Goal: Task Accomplishment & Management: Complete application form

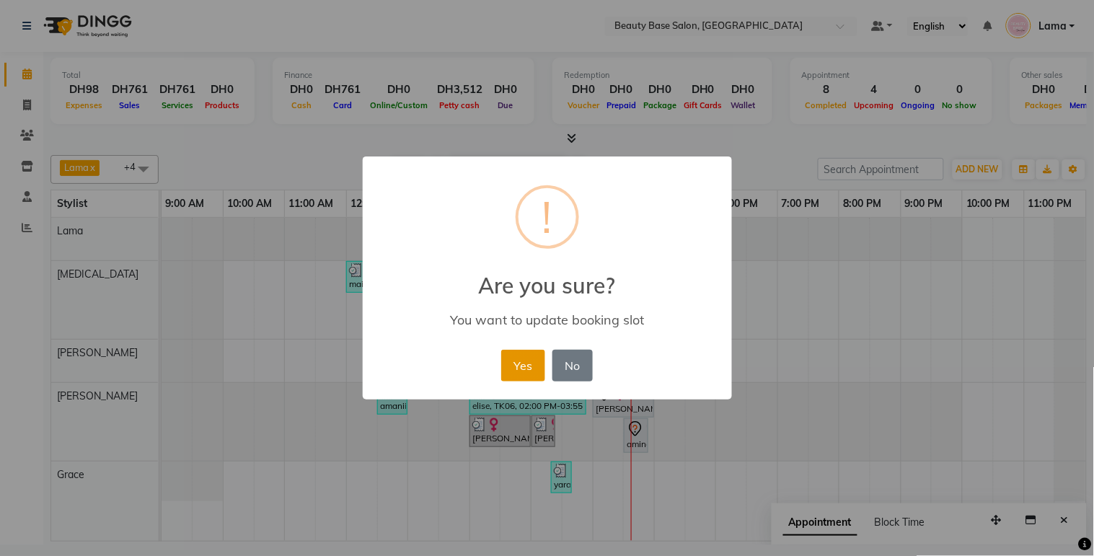
click at [521, 378] on button "Yes" at bounding box center [523, 366] width 44 height 32
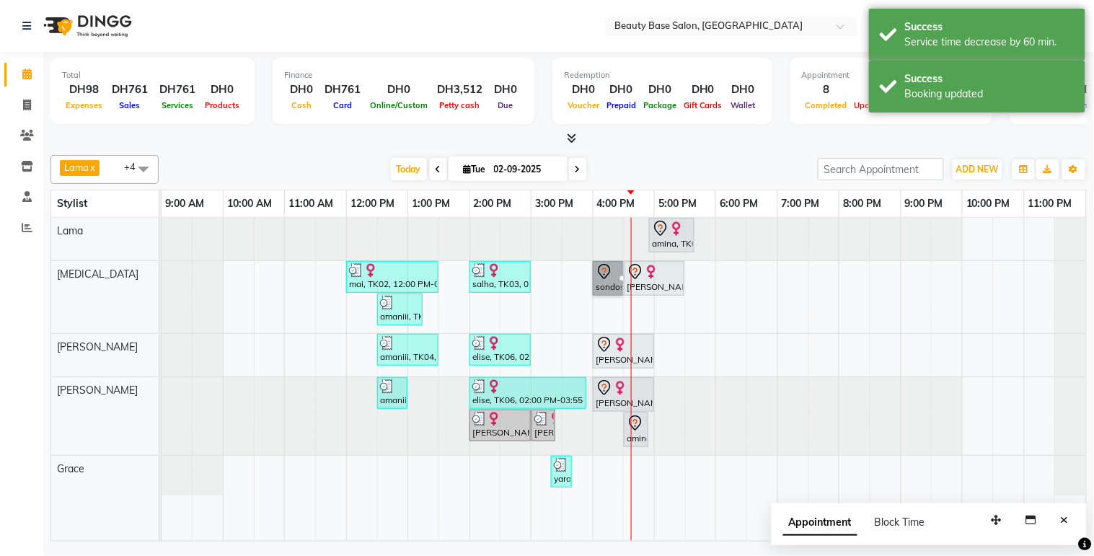
click at [705, 328] on td at bounding box center [700, 379] width 31 height 323
click at [978, 166] on span "ADD NEW" at bounding box center [978, 169] width 43 height 11
click at [967, 196] on button "Add Appointment" at bounding box center [946, 196] width 114 height 19
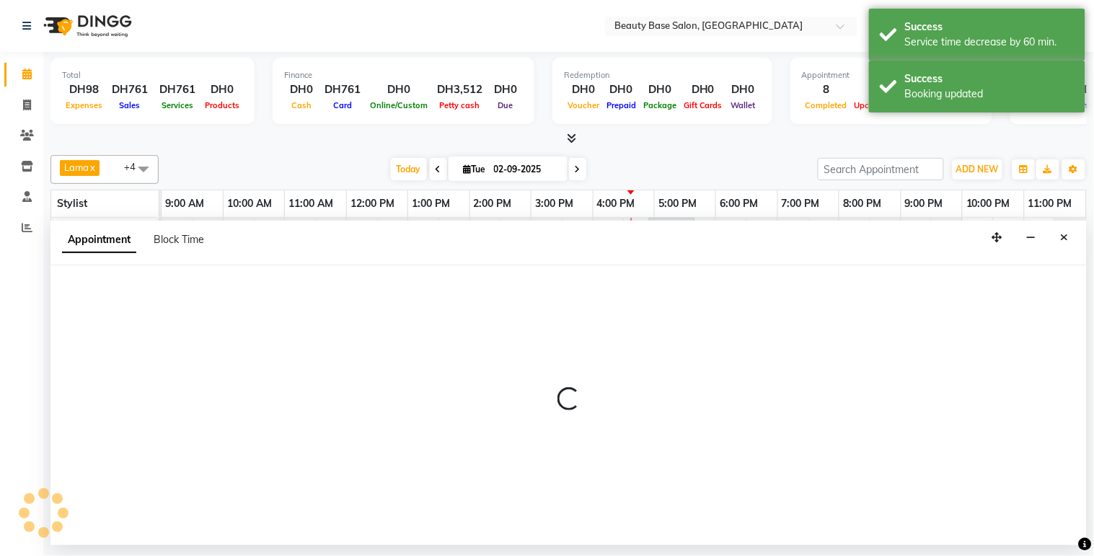
select select "600"
select select "tentative"
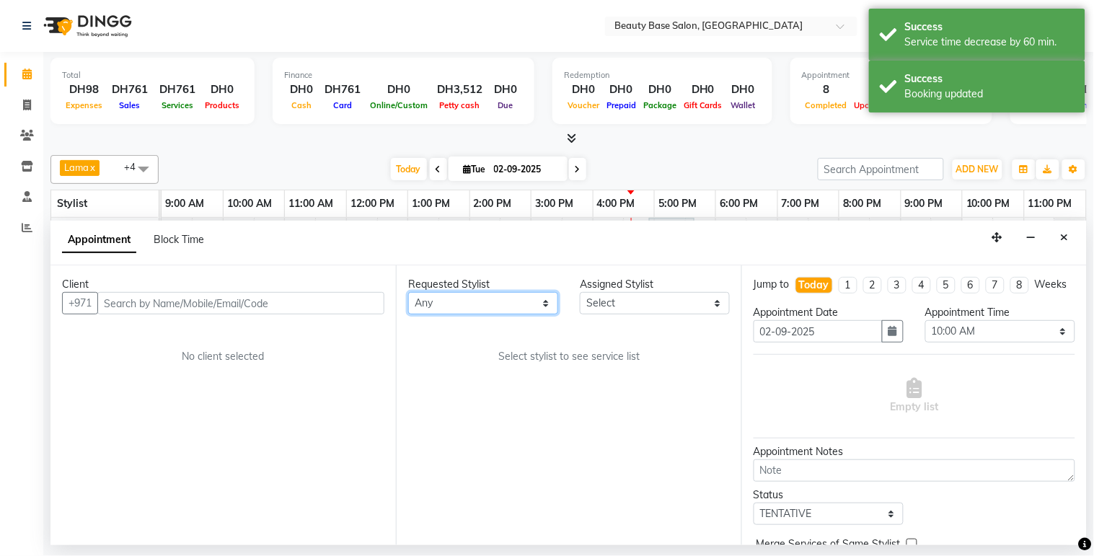
click at [478, 303] on select "Any [PERSON_NAME] [PERSON_NAME] [PERSON_NAME] [PERSON_NAME] [PERSON_NAME] [MEDI…" at bounding box center [483, 303] width 150 height 22
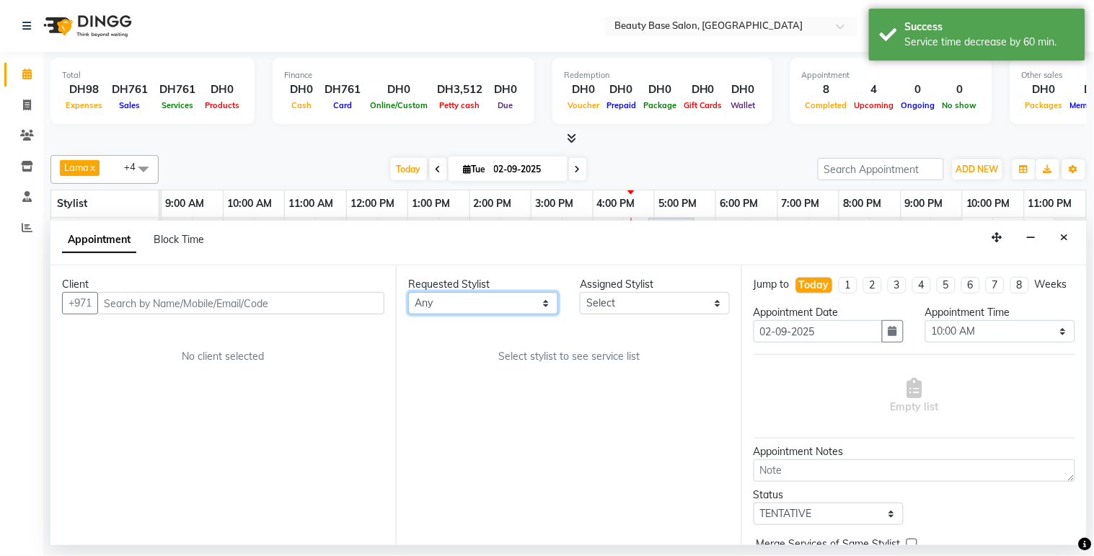
select select "13437"
click at [408, 292] on select "Any [PERSON_NAME] [PERSON_NAME] [PERSON_NAME] [PERSON_NAME] [PERSON_NAME] [MEDI…" at bounding box center [483, 303] width 150 height 22
select select "13437"
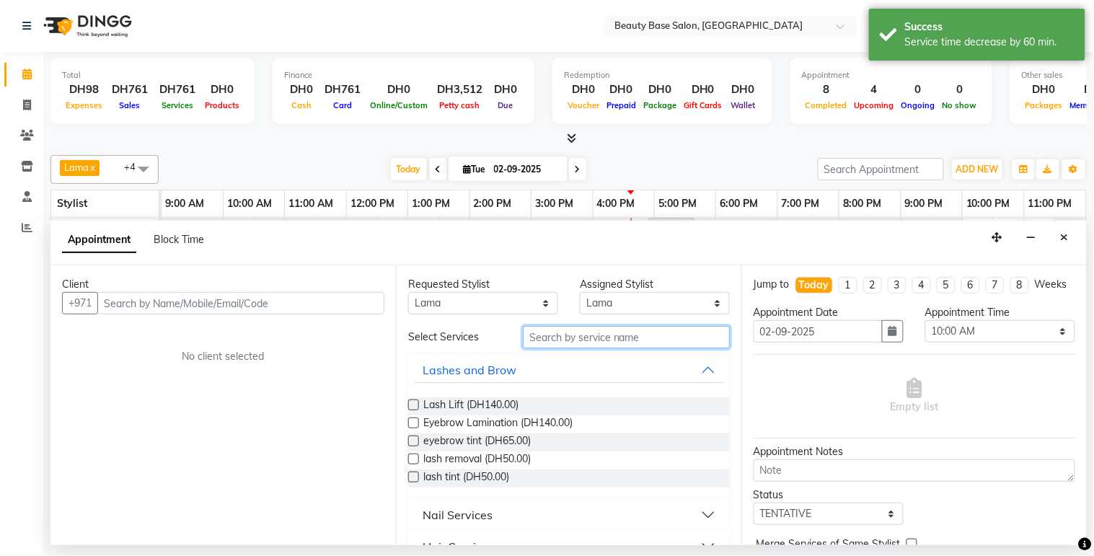
click at [580, 341] on input "text" at bounding box center [626, 337] width 207 height 22
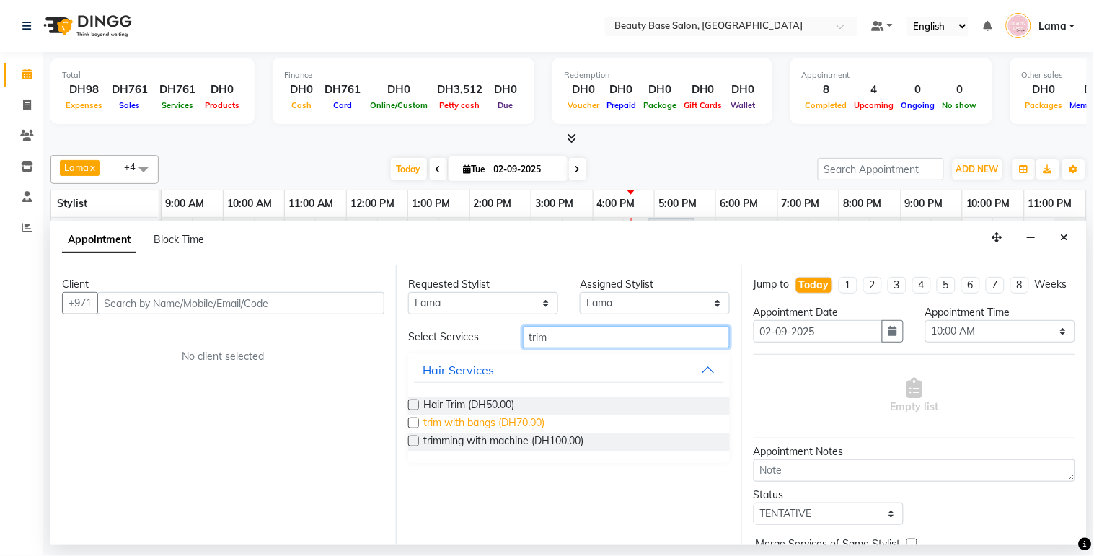
type input "trim"
click at [522, 421] on span "trim with bangs (DH70.00)" at bounding box center [483, 425] width 121 height 18
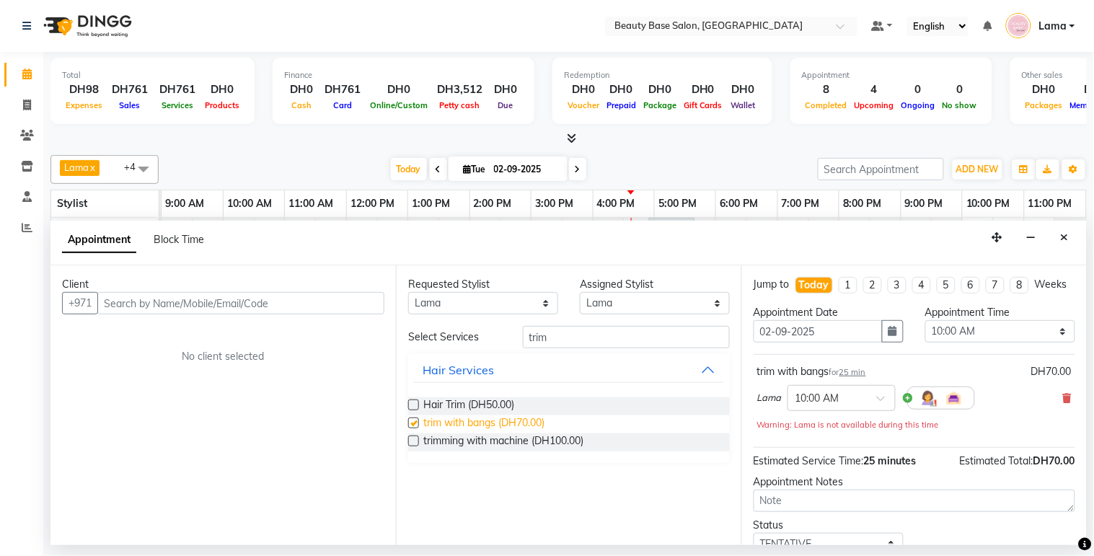
checkbox input "false"
click at [588, 341] on input "trim" at bounding box center [626, 337] width 207 height 22
type input "t"
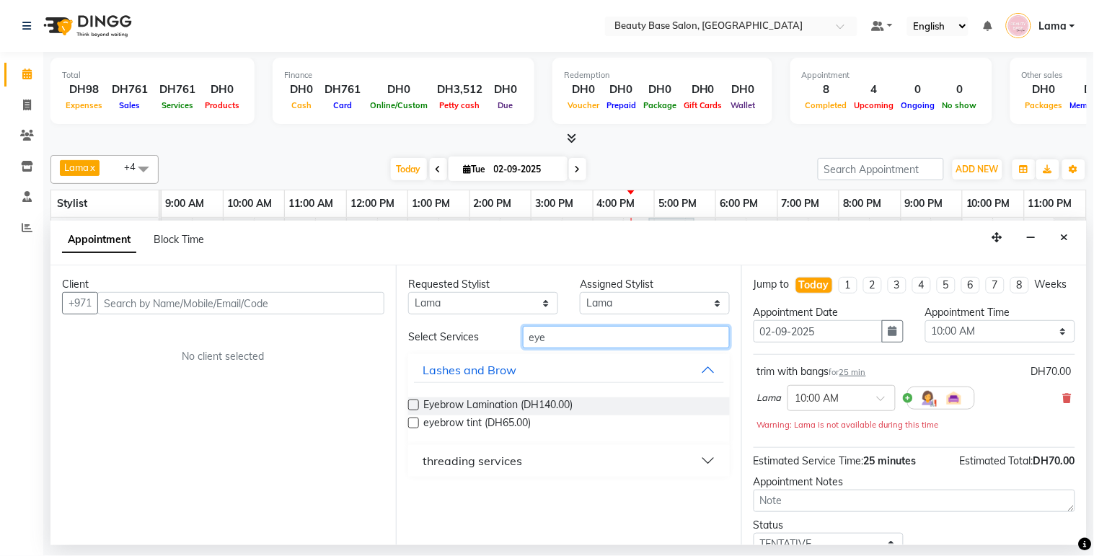
type input "eye"
click at [489, 463] on div "threading services" at bounding box center [473, 460] width 100 height 17
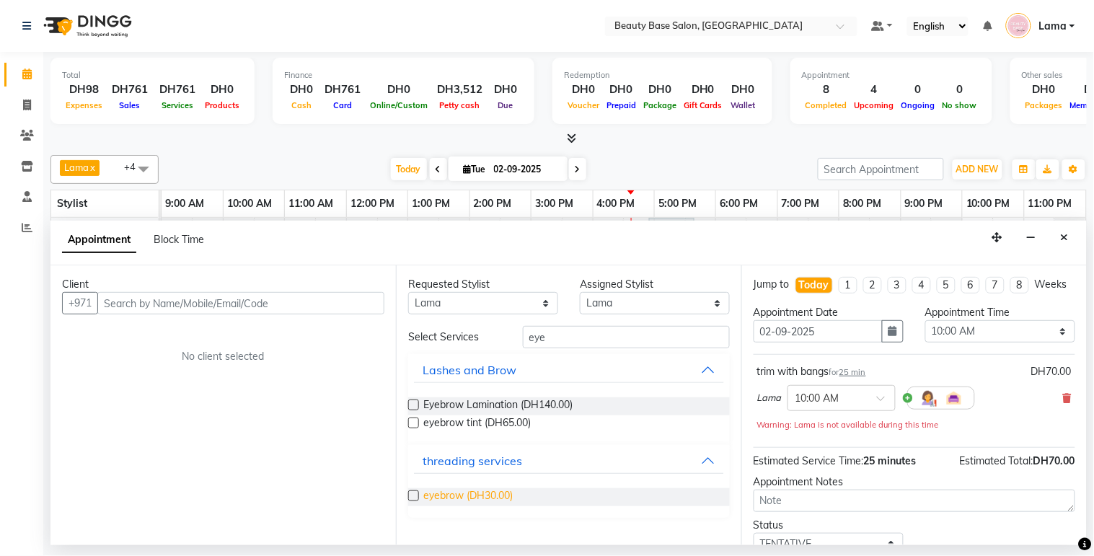
click at [449, 492] on span "eyebrow (DH30.00)" at bounding box center [467, 497] width 89 height 18
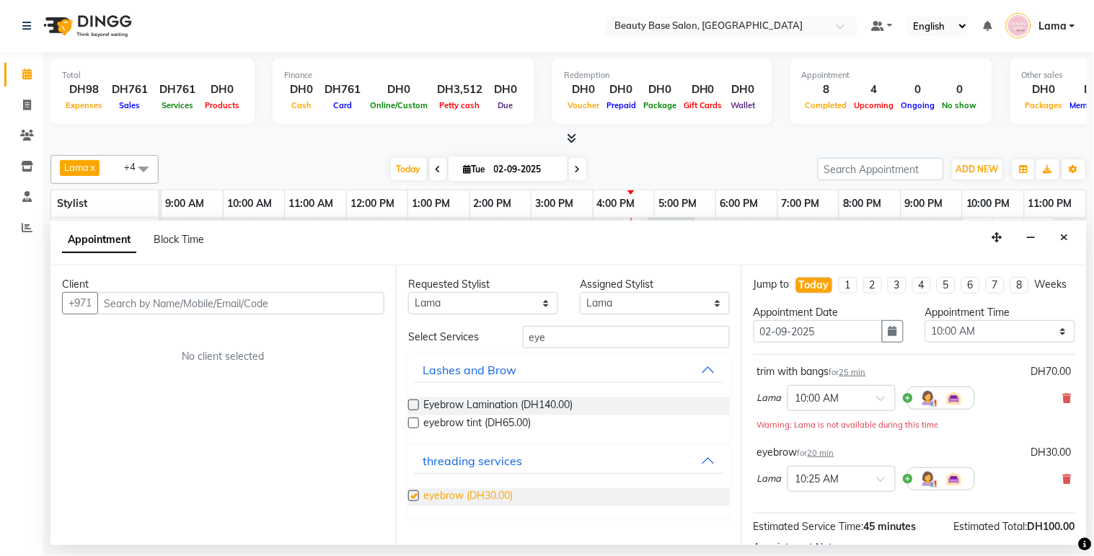
checkbox input "false"
click at [1005, 334] on select "Select 10:00 AM 10:05 AM 10:10 AM 10:15 AM 10:20 AM 10:25 AM 10:30 AM 10:35 AM …" at bounding box center [1001, 331] width 150 height 22
select select "930"
click at [926, 333] on select "Select 10:00 AM 10:05 AM 10:10 AM 10:15 AM 10:20 AM 10:25 AM 10:30 AM 10:35 AM …" at bounding box center [1001, 331] width 150 height 22
click at [589, 337] on input "eye" at bounding box center [626, 337] width 207 height 22
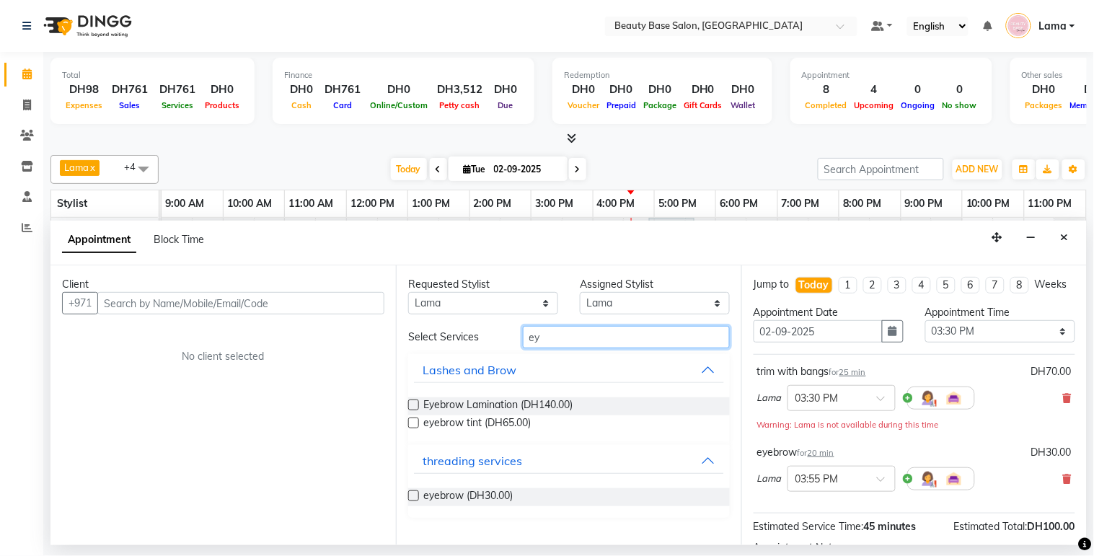
type input "e"
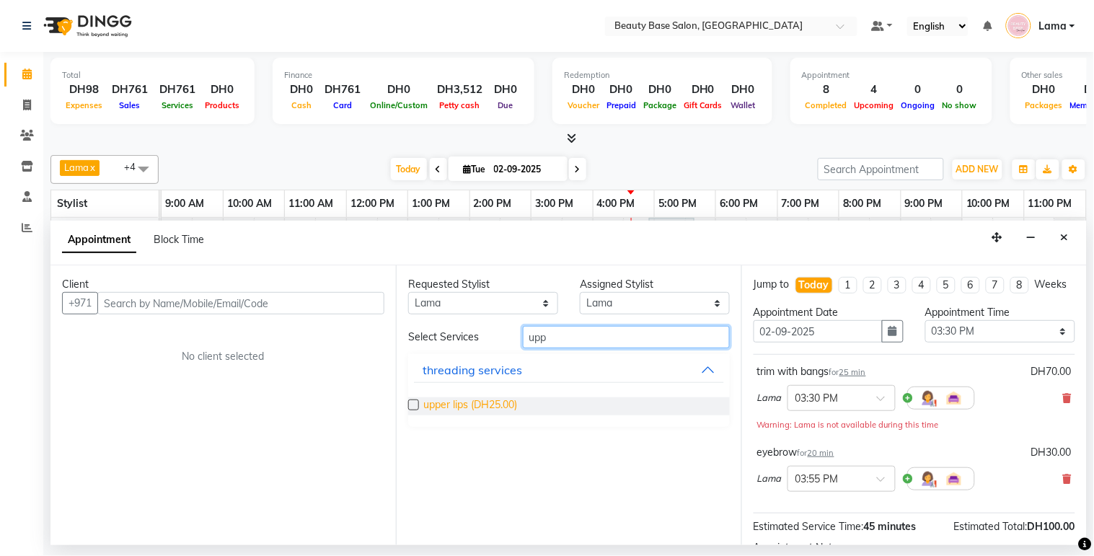
type input "upp"
click at [478, 399] on span "upper lips (DH25.00)" at bounding box center [470, 407] width 94 height 18
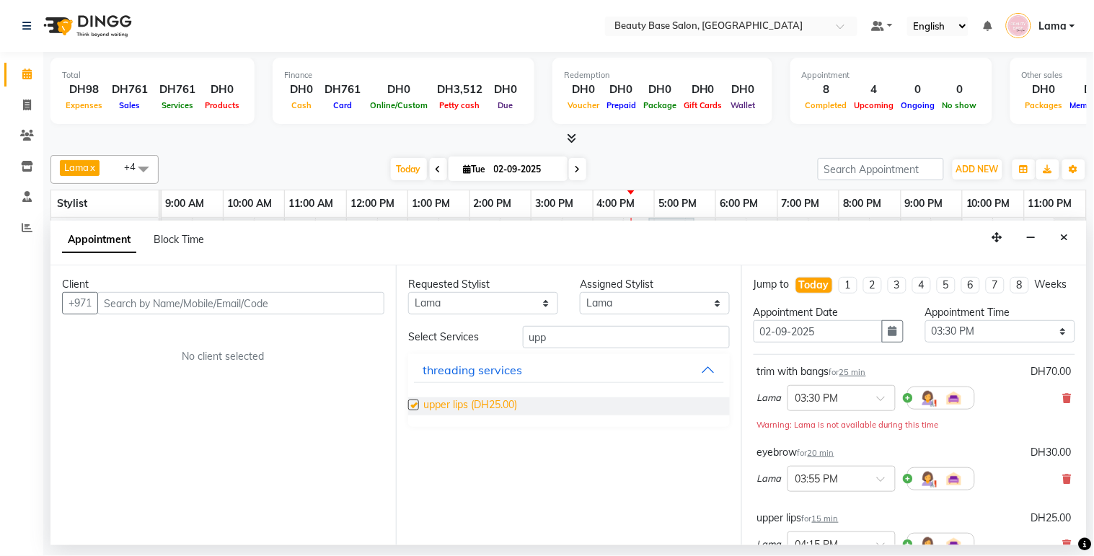
checkbox input "false"
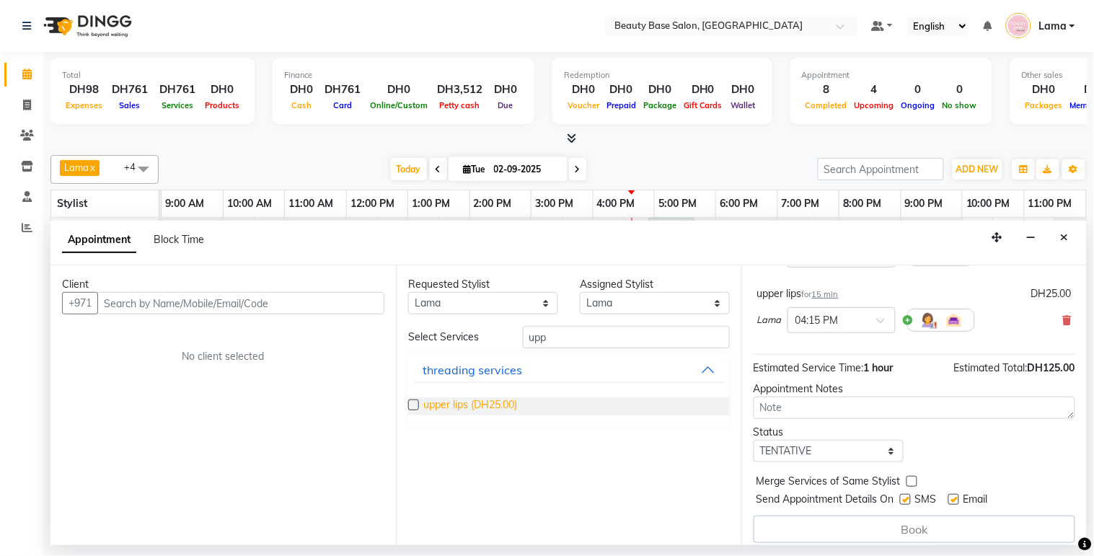
scroll to position [247, 0]
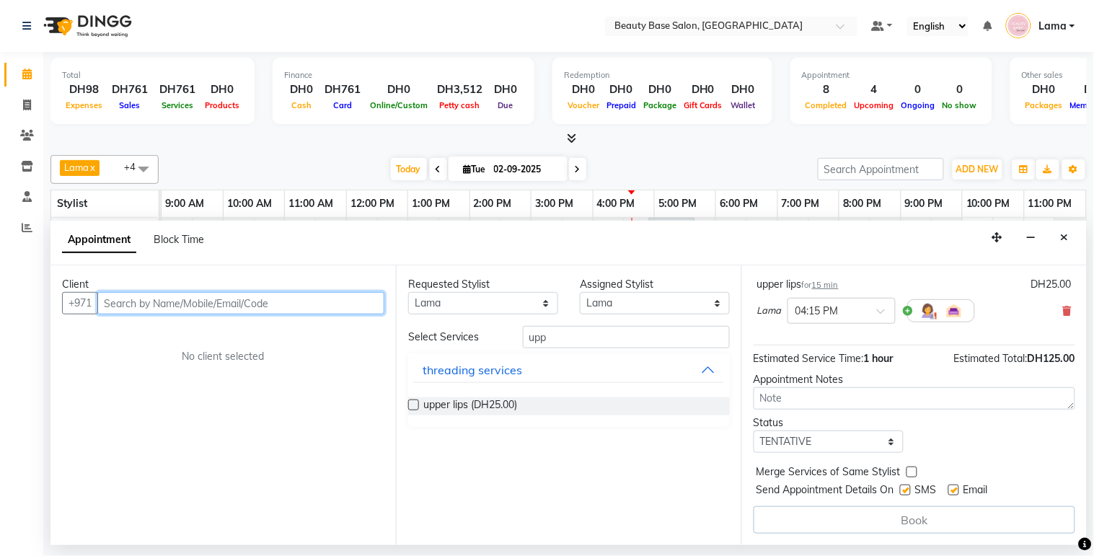
click at [309, 306] on input "text" at bounding box center [240, 303] width 287 height 22
type input "586523830"
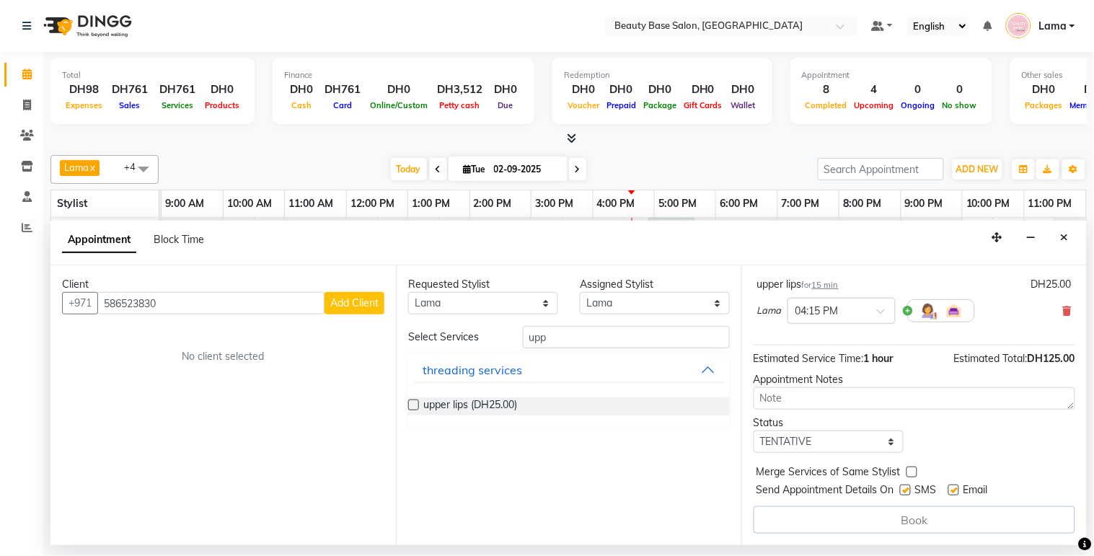
click at [356, 299] on span "Add Client" at bounding box center [354, 303] width 48 height 13
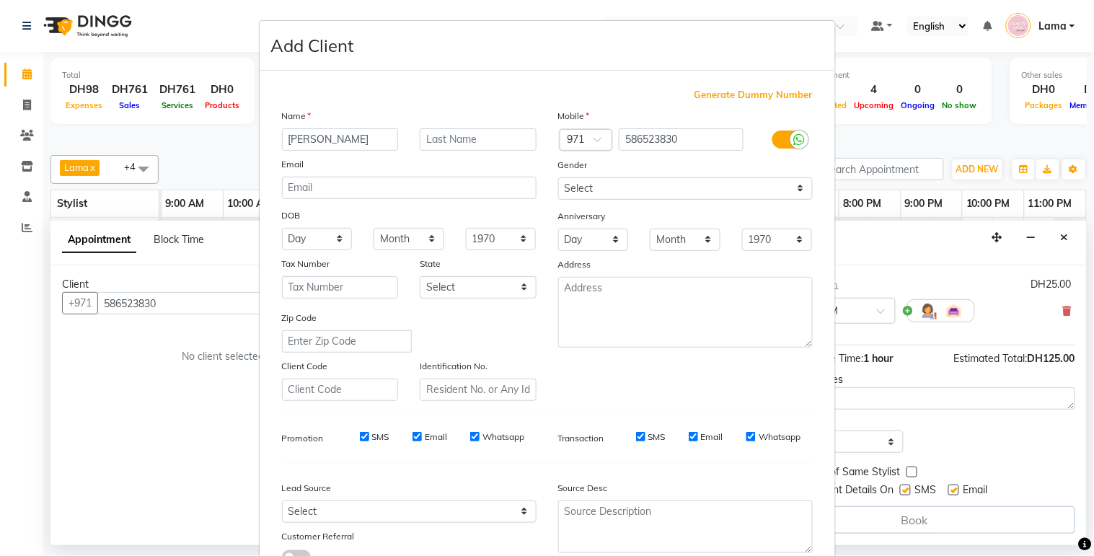
type input "[PERSON_NAME]"
click at [476, 143] on input "text" at bounding box center [478, 139] width 117 height 22
type input "new"
click at [639, 182] on select "Select [DEMOGRAPHIC_DATA] [DEMOGRAPHIC_DATA] Other Prefer Not To Say" at bounding box center [685, 188] width 255 height 22
select select "[DEMOGRAPHIC_DATA]"
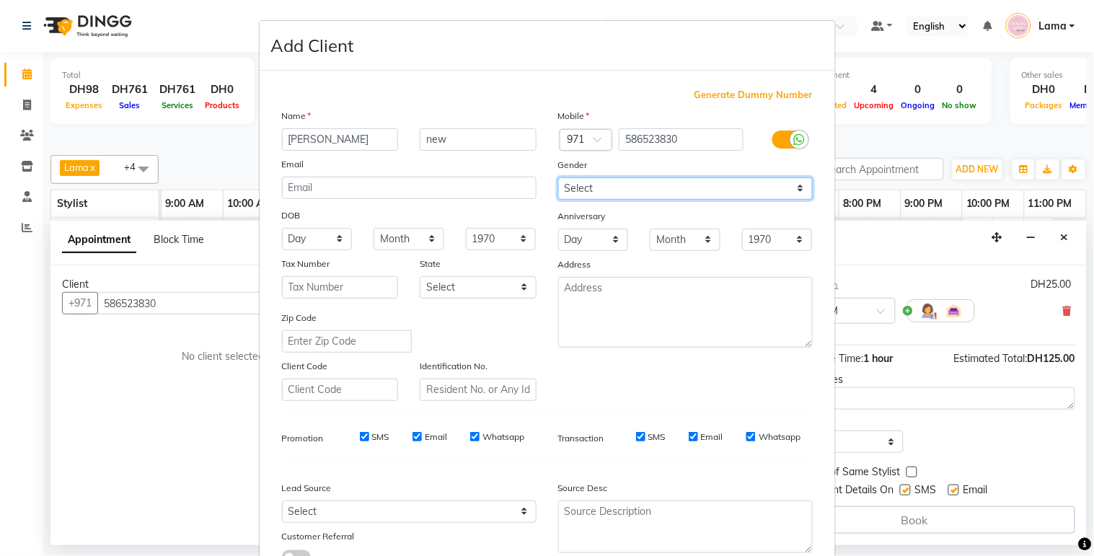
click at [558, 177] on select "Select [DEMOGRAPHIC_DATA] [DEMOGRAPHIC_DATA] Other Prefer Not To Say" at bounding box center [685, 188] width 255 height 22
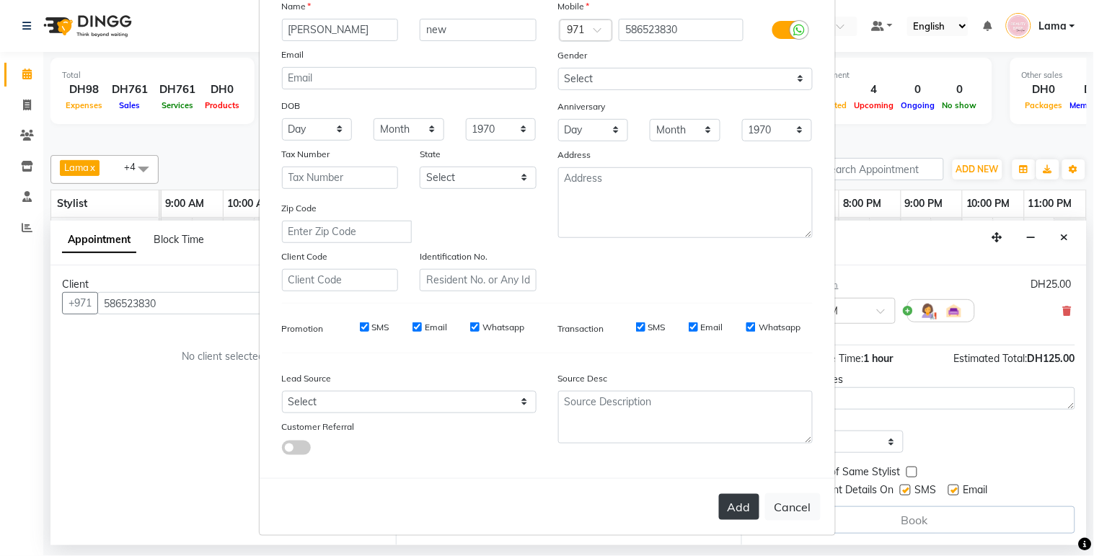
click at [739, 517] on button "Add" at bounding box center [739, 507] width 40 height 26
select select
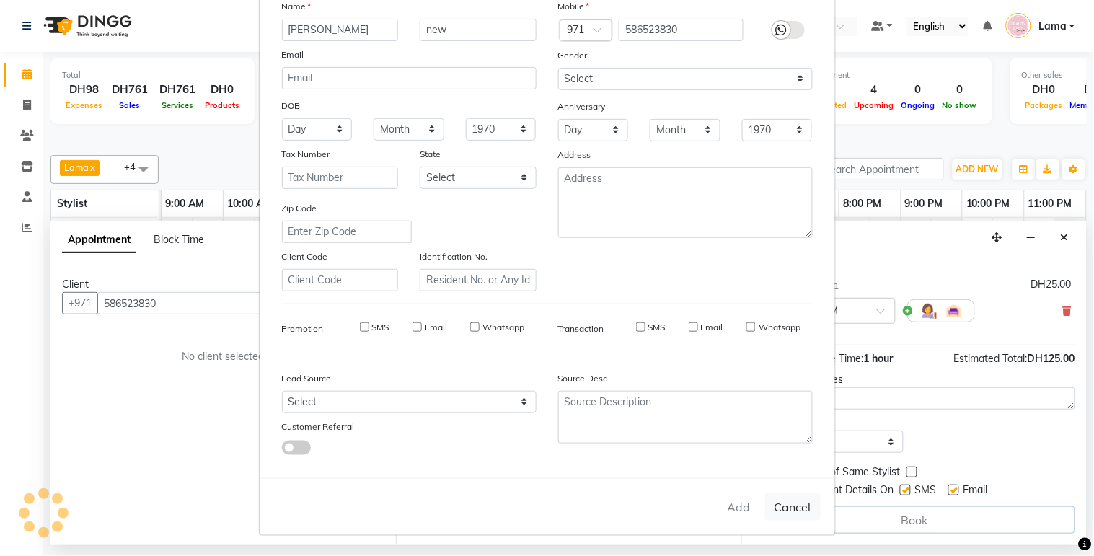
select select
checkbox input "false"
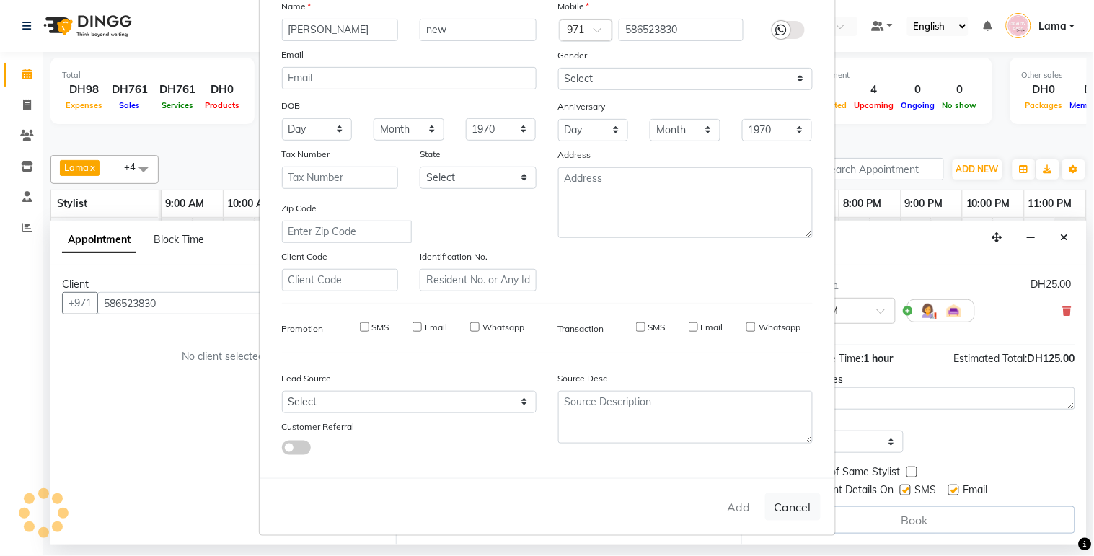
checkbox input "false"
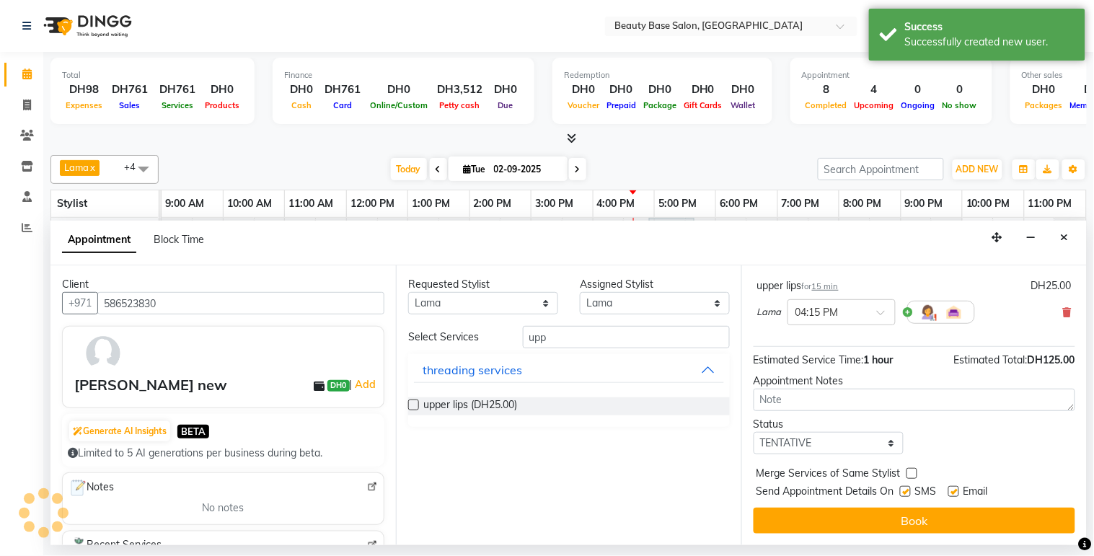
scroll to position [246, 0]
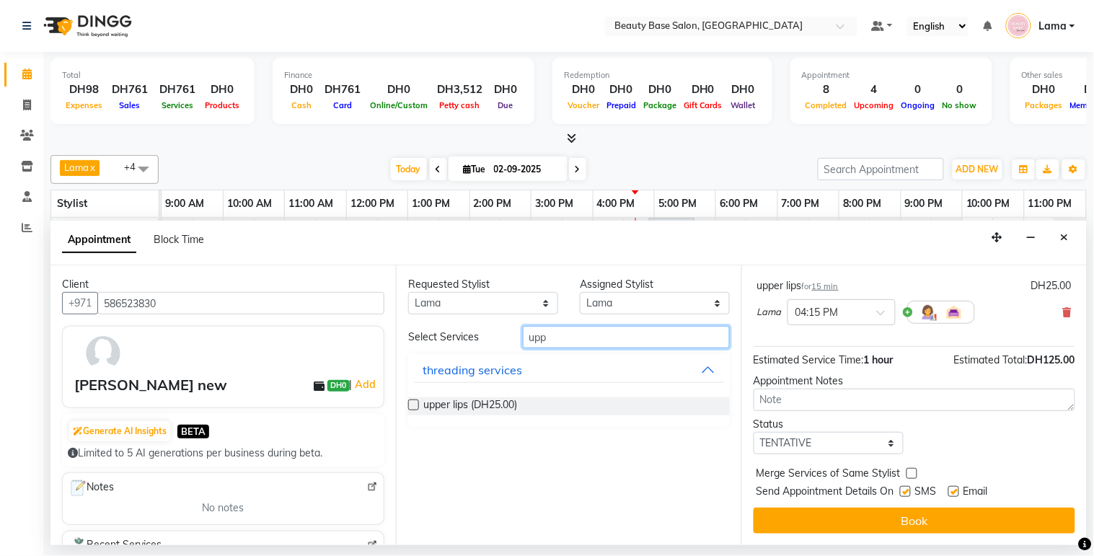
click at [570, 340] on input "upp" at bounding box center [626, 337] width 207 height 22
click at [415, 405] on label at bounding box center [413, 405] width 11 height 11
click at [415, 405] on input "checkbox" at bounding box center [412, 406] width 9 height 9
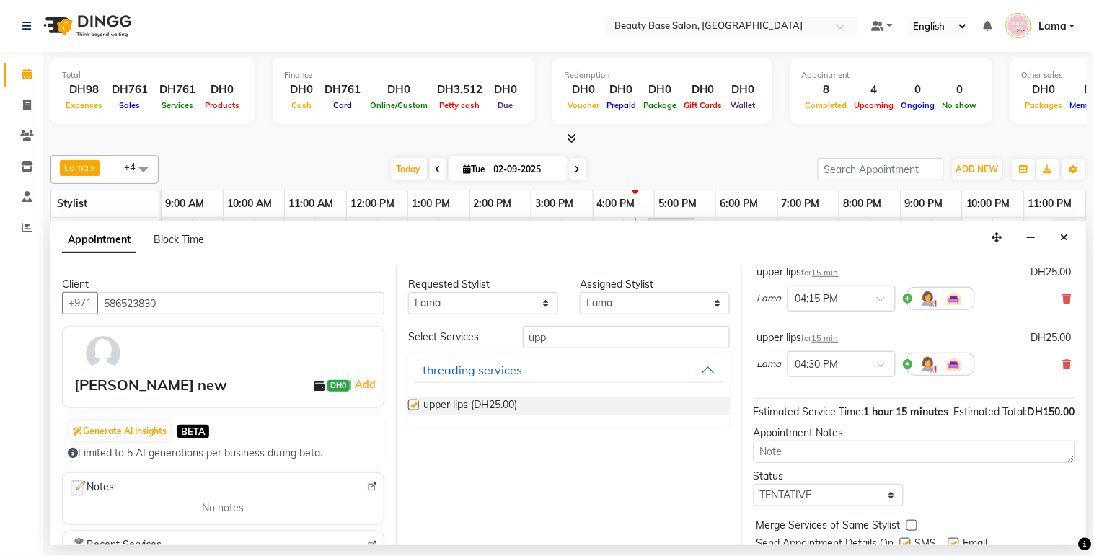
scroll to position [63, 0]
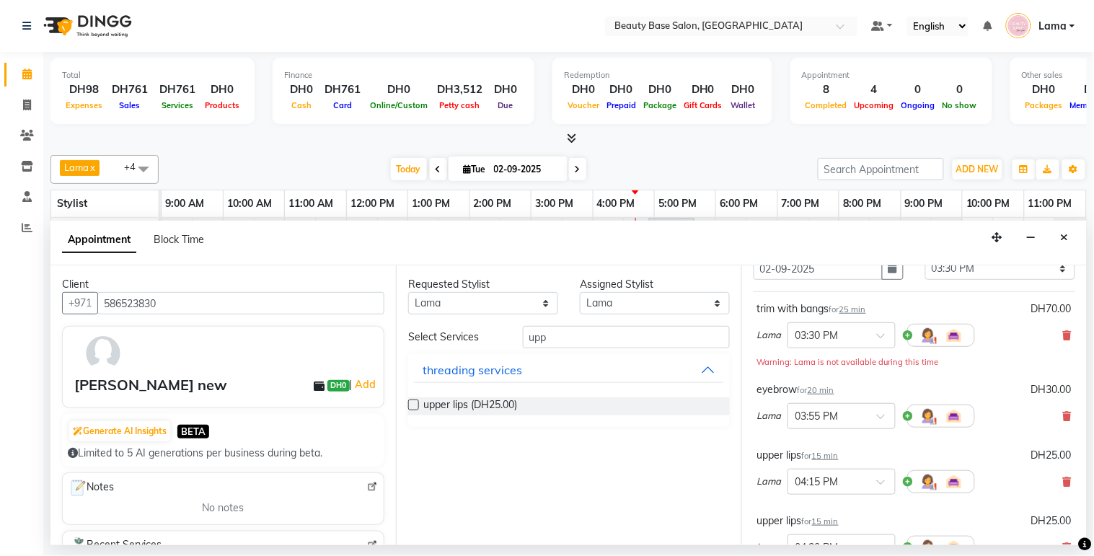
checkbox input "false"
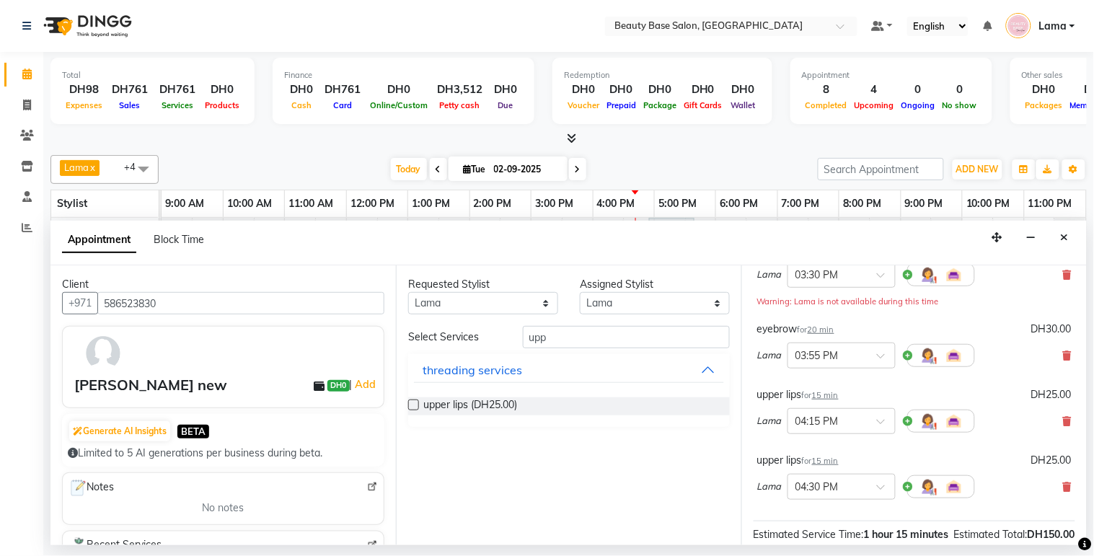
scroll to position [136, 0]
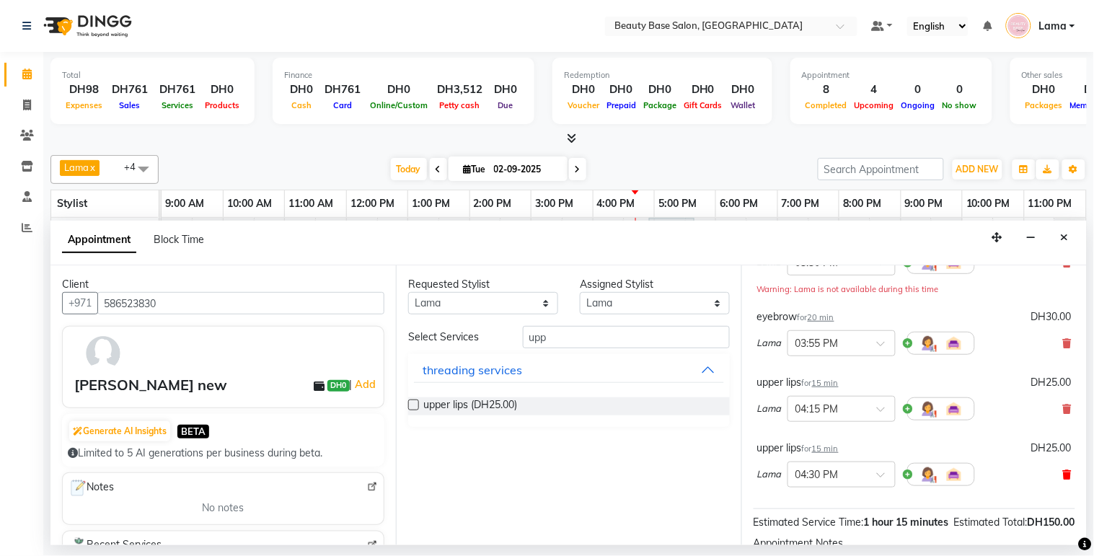
click at [1063, 480] on icon at bounding box center [1067, 475] width 9 height 10
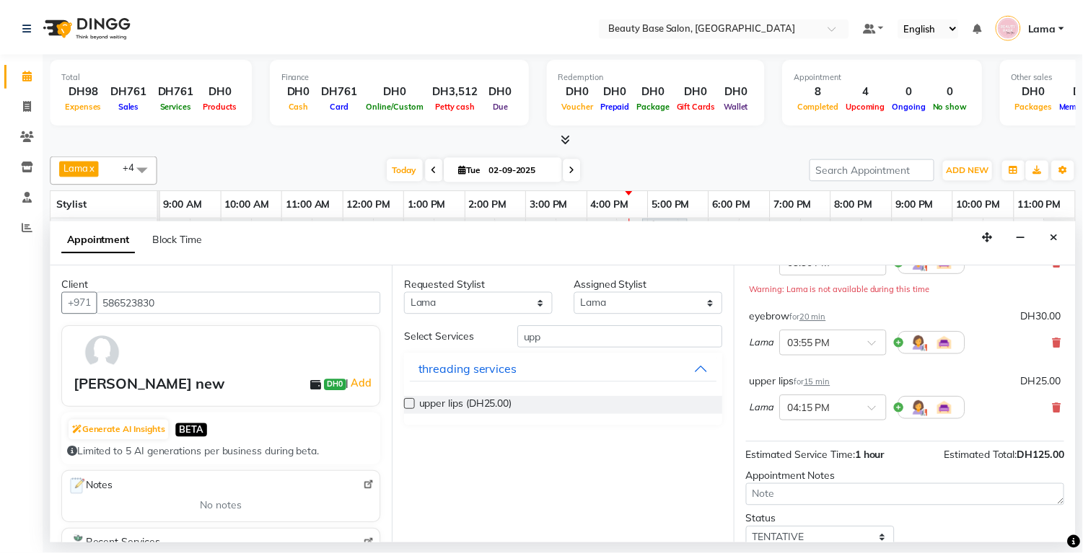
scroll to position [246, 0]
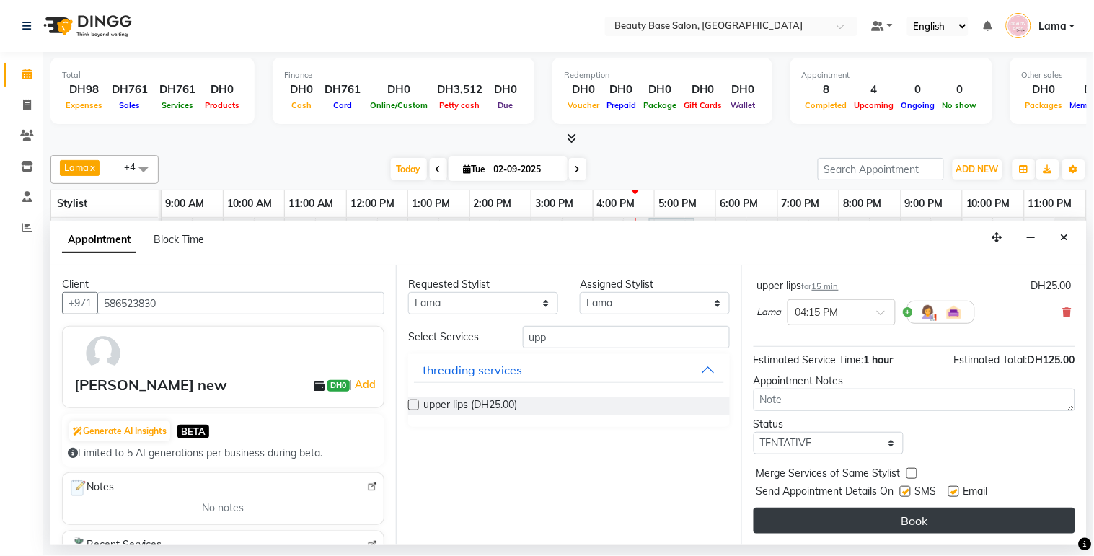
click at [970, 524] on button "Book" at bounding box center [915, 521] width 322 height 26
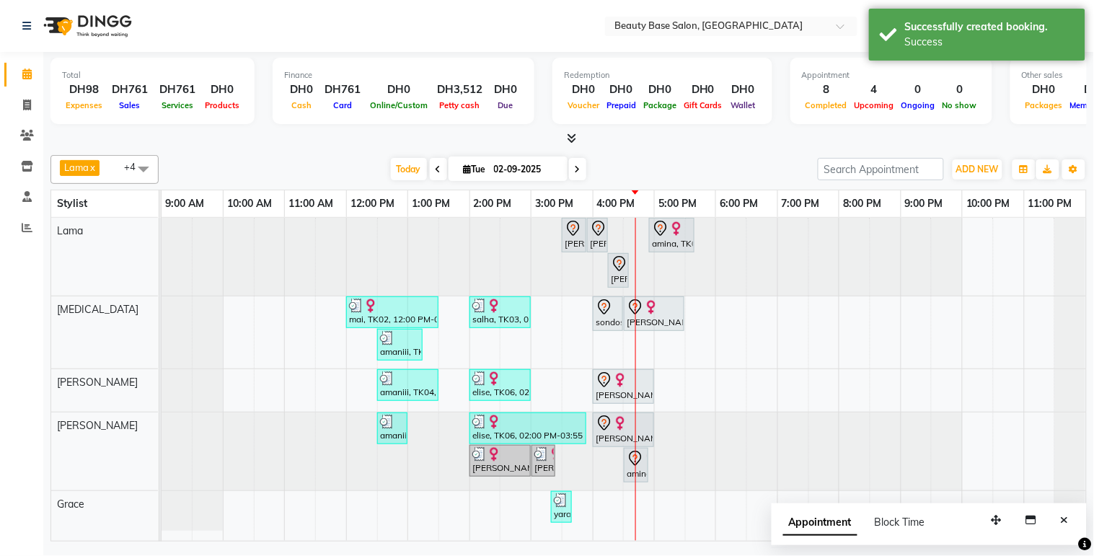
click at [605, 232] on div at bounding box center [608, 235] width 6 height 33
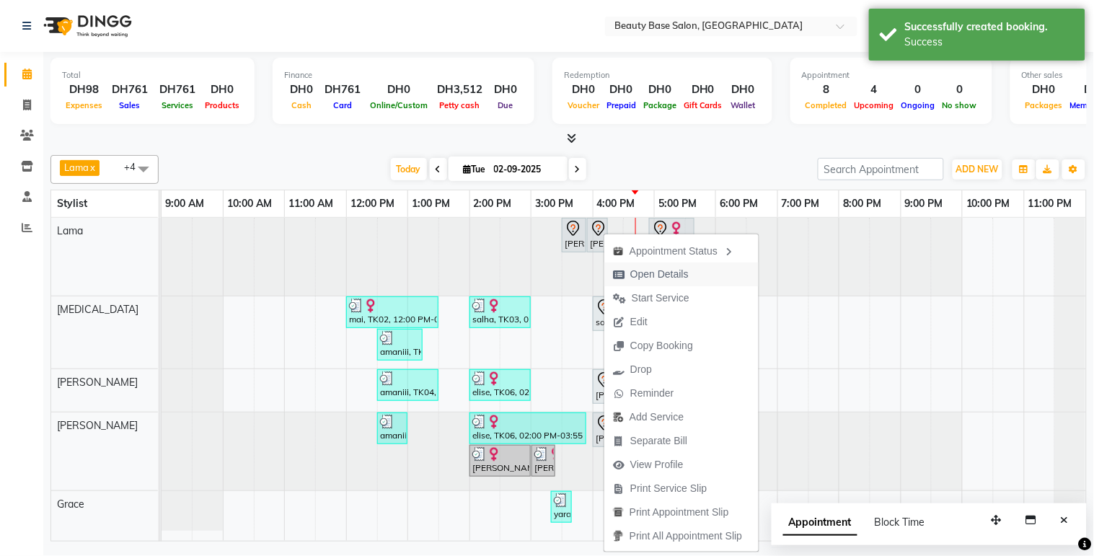
click at [659, 275] on span "Open Details" at bounding box center [660, 274] width 58 height 15
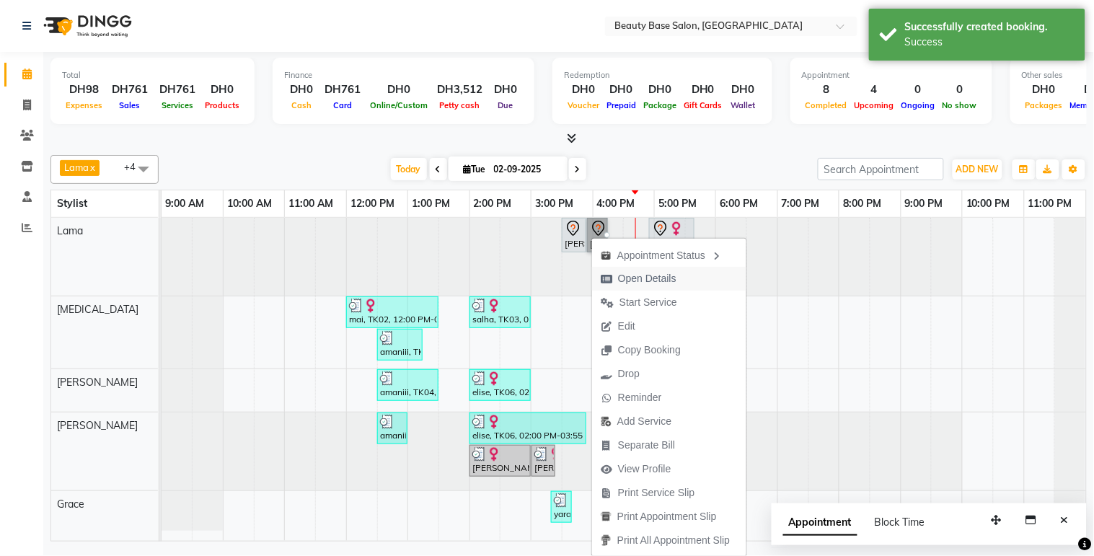
click at [635, 282] on span "Open Details" at bounding box center [647, 278] width 58 height 15
select select "7"
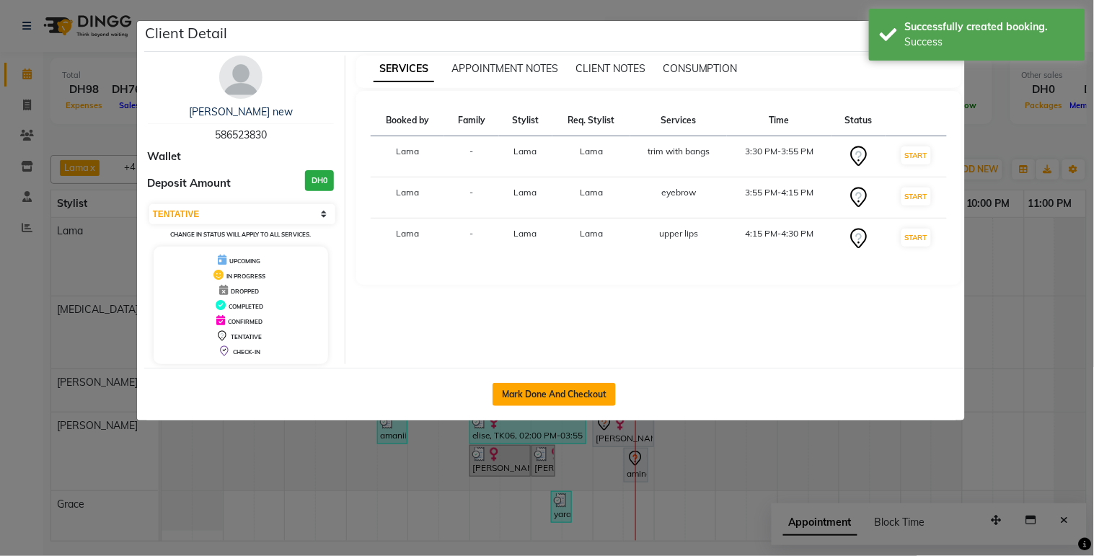
click at [556, 387] on button "Mark Done And Checkout" at bounding box center [554, 394] width 123 height 23
select select "service"
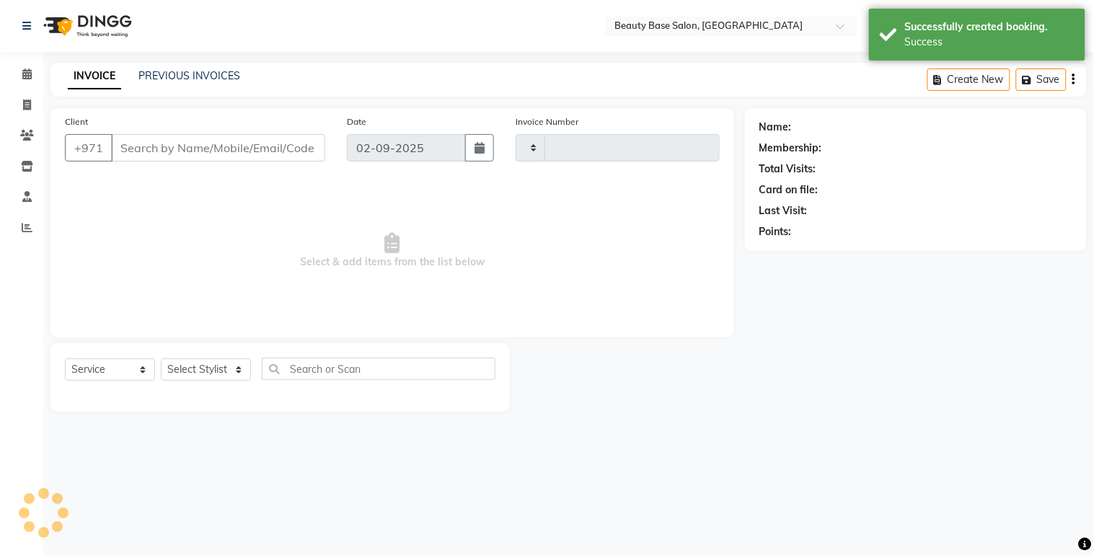
type input "2044"
select select "813"
type input "586523830"
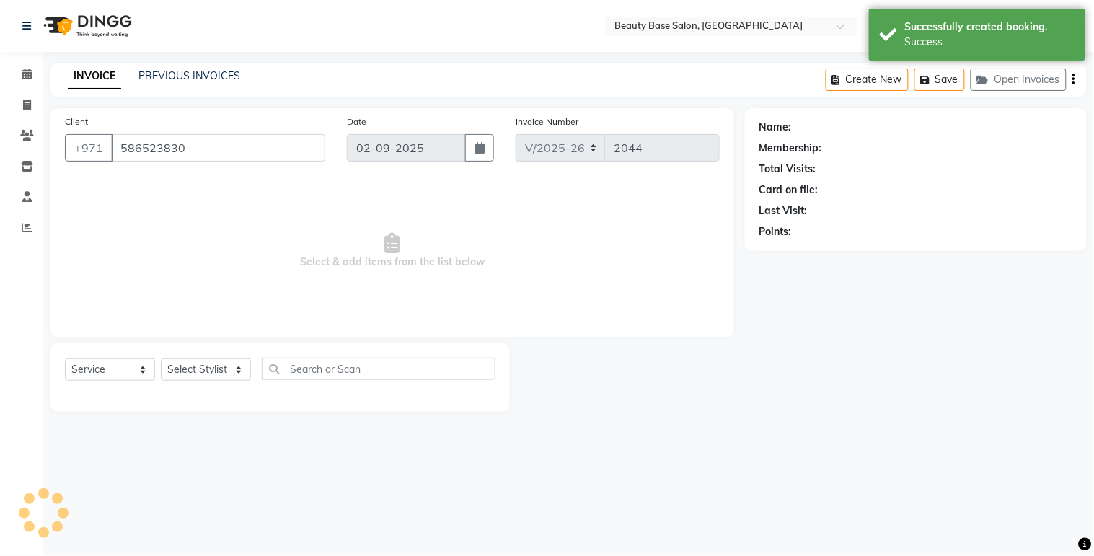
select select "13437"
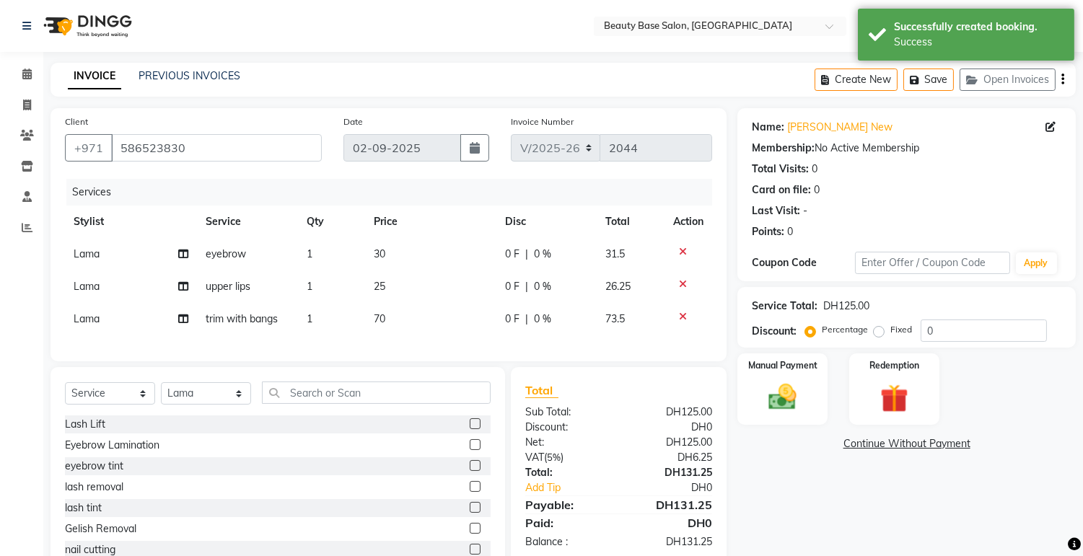
click at [890, 330] on label "Fixed" at bounding box center [901, 329] width 22 height 13
click at [881, 330] on input "Fixed" at bounding box center [882, 330] width 10 height 10
radio input "true"
click at [804, 402] on img at bounding box center [783, 398] width 48 height 34
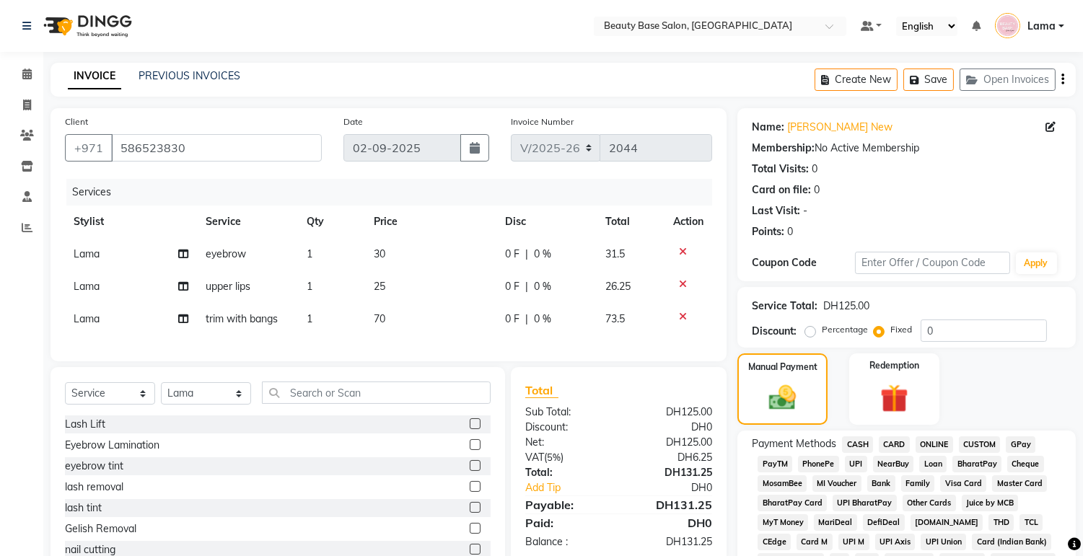
click at [907, 439] on span "CARD" at bounding box center [894, 444] width 31 height 17
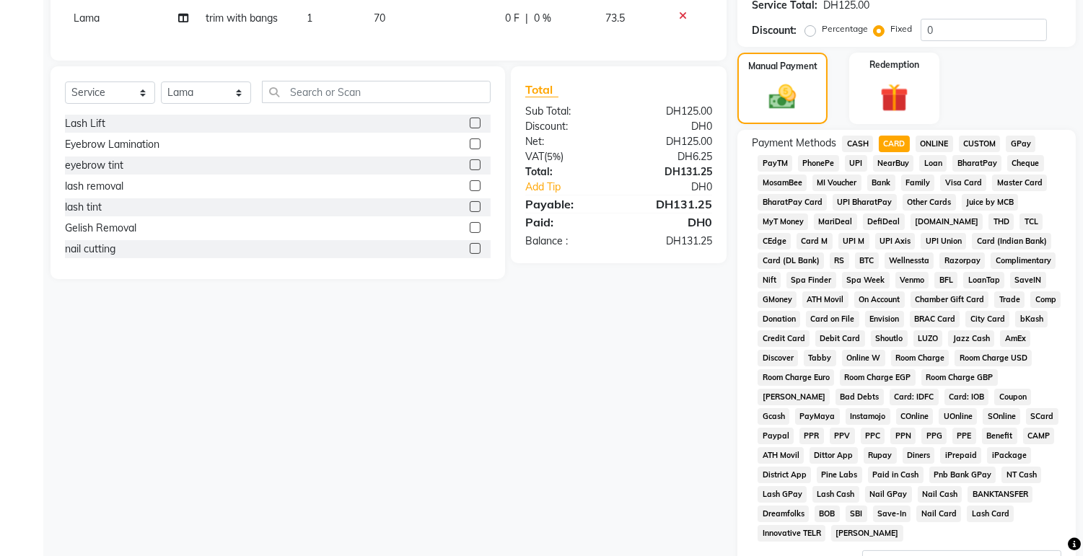
scroll to position [426, 0]
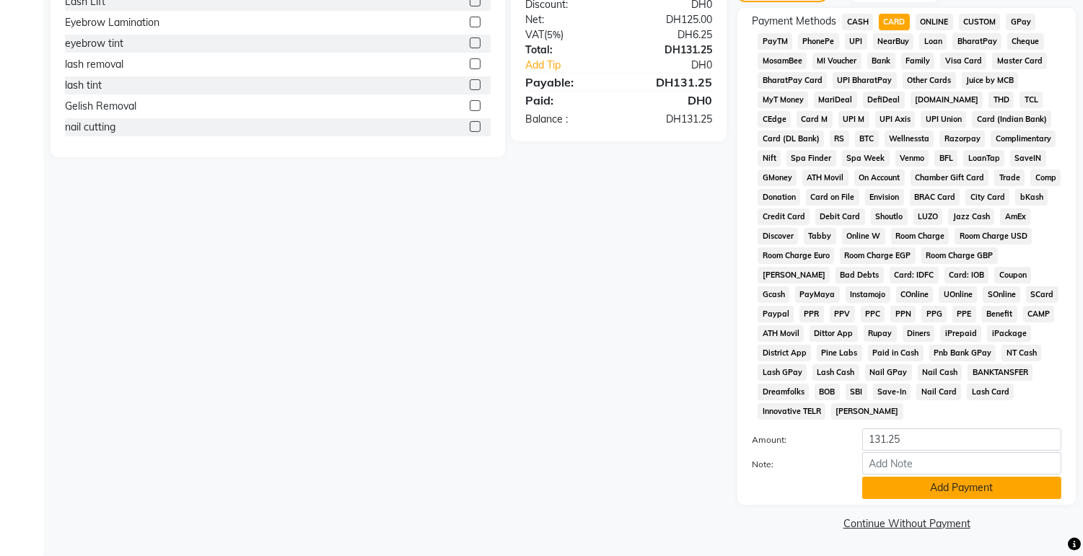
click at [934, 486] on button "Add Payment" at bounding box center [961, 488] width 199 height 22
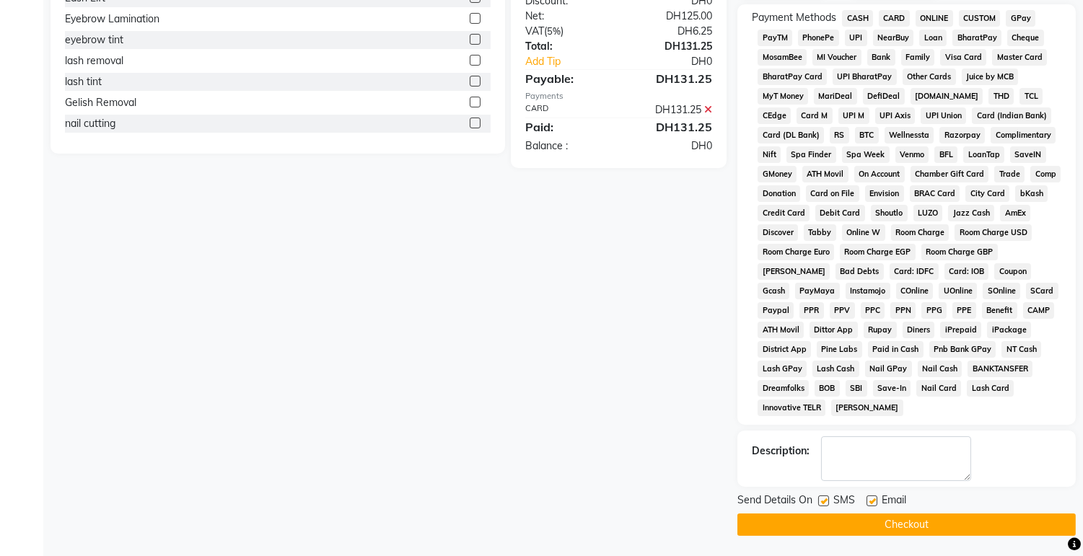
click at [945, 528] on button "Checkout" at bounding box center [906, 525] width 338 height 22
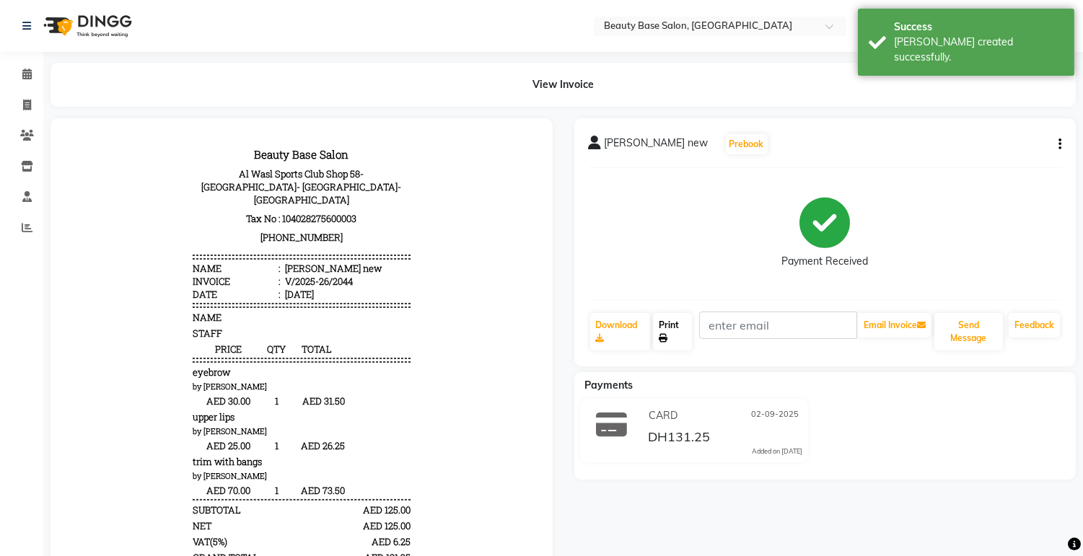
click at [679, 333] on link "Print" at bounding box center [672, 332] width 39 height 38
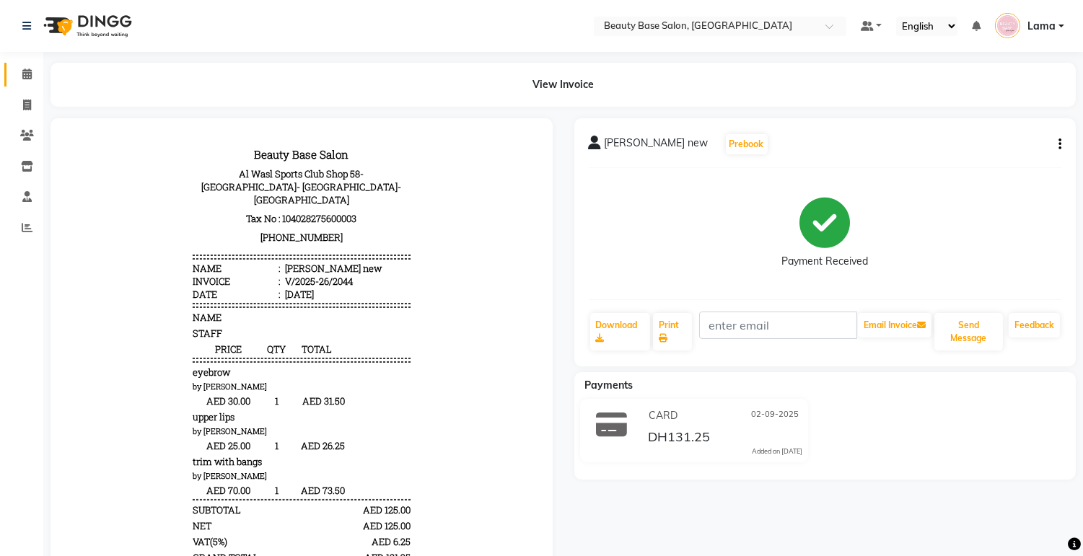
click at [9, 74] on link "Calendar" at bounding box center [21, 75] width 35 height 24
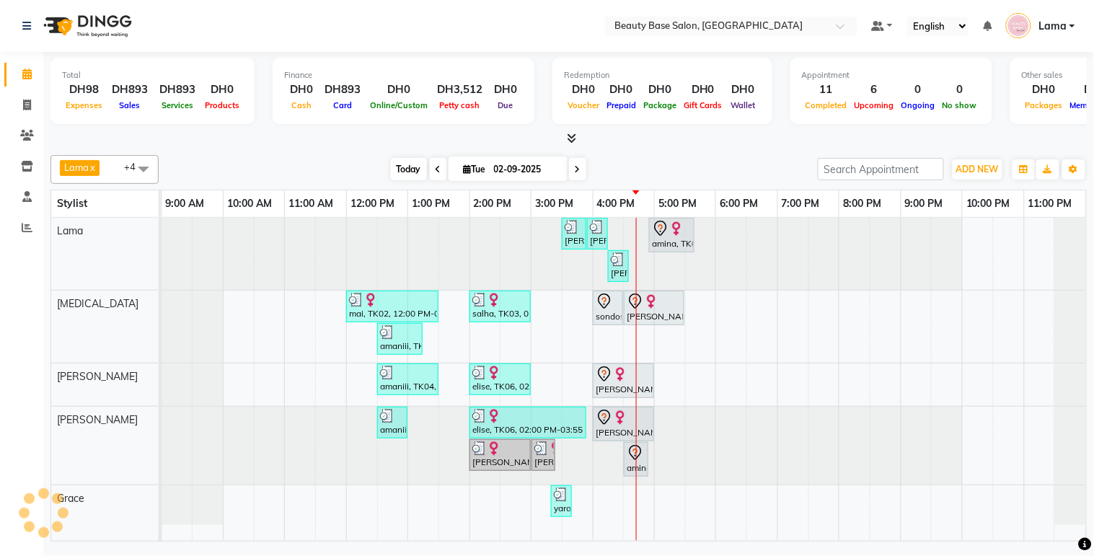
click at [404, 159] on span "Today" at bounding box center [409, 169] width 36 height 22
click at [575, 168] on icon at bounding box center [578, 169] width 6 height 9
type input "[DATE]"
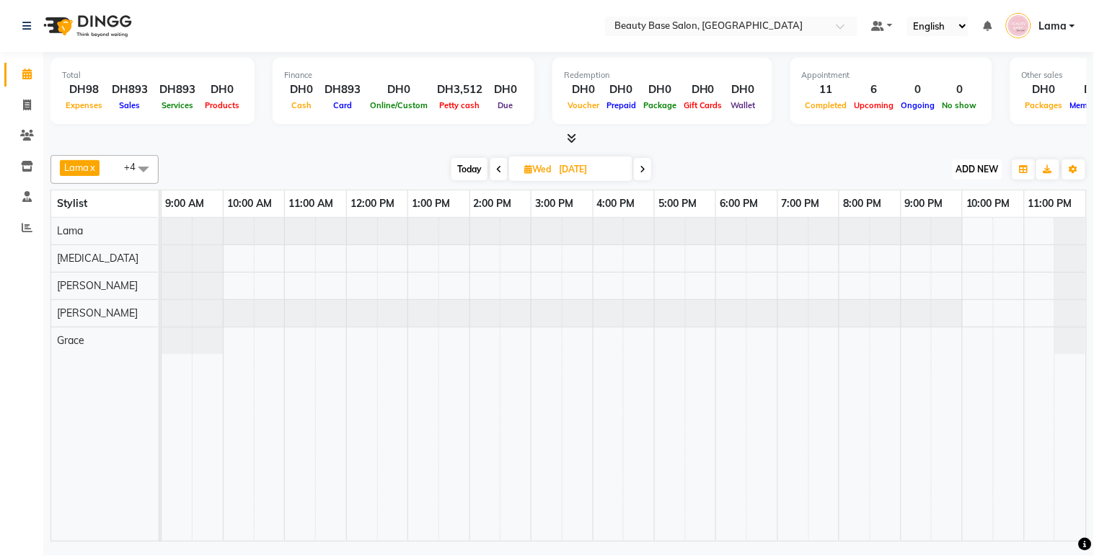
click at [990, 166] on span "ADD NEW" at bounding box center [978, 169] width 43 height 11
click at [955, 199] on button "Add Appointment" at bounding box center [946, 196] width 114 height 19
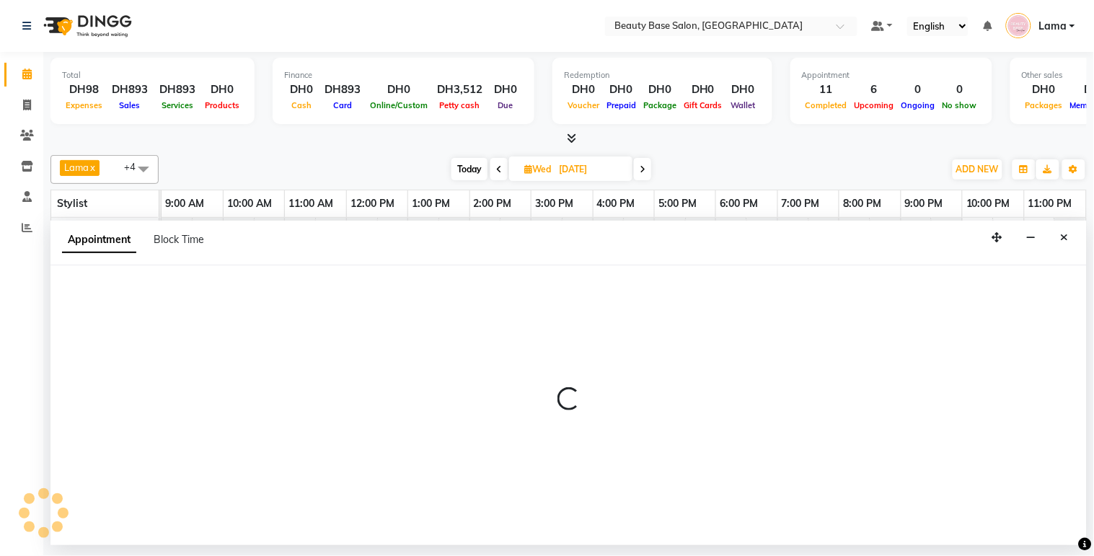
select select "600"
select select "tentative"
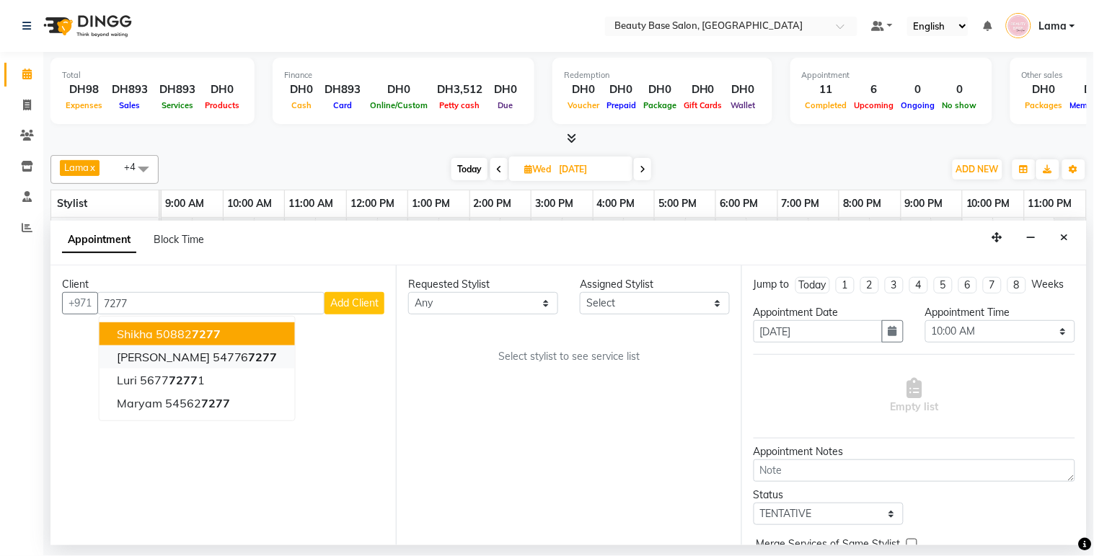
click at [193, 347] on button "[PERSON_NAME] 54776 7277" at bounding box center [198, 357] width 196 height 23
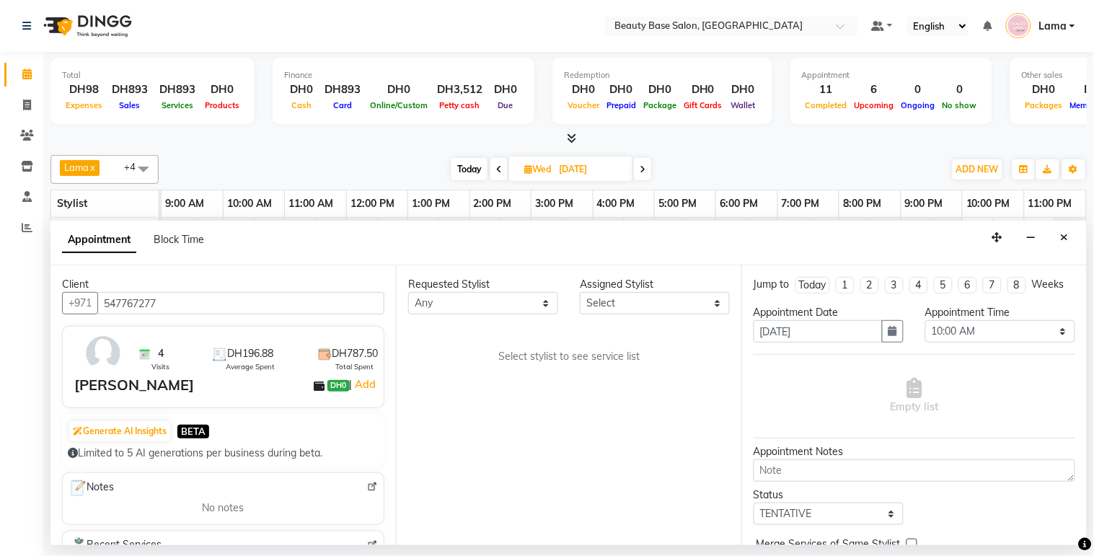
type input "547767277"
click at [498, 294] on select "Any [PERSON_NAME] [PERSON_NAME] [PERSON_NAME] [PERSON_NAME] [PERSON_NAME] [MEDI…" at bounding box center [483, 303] width 150 height 22
select select "13437"
click at [408, 292] on select "Any [PERSON_NAME] [PERSON_NAME] [PERSON_NAME] [PERSON_NAME] [PERSON_NAME] [MEDI…" at bounding box center [483, 303] width 150 height 22
select select "13437"
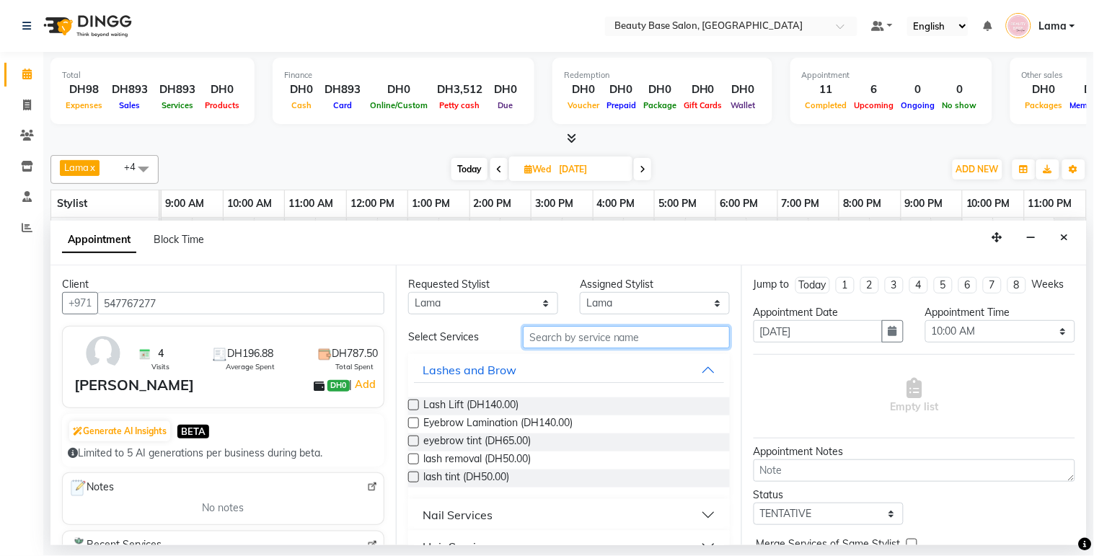
click at [573, 333] on input "text" at bounding box center [626, 337] width 207 height 22
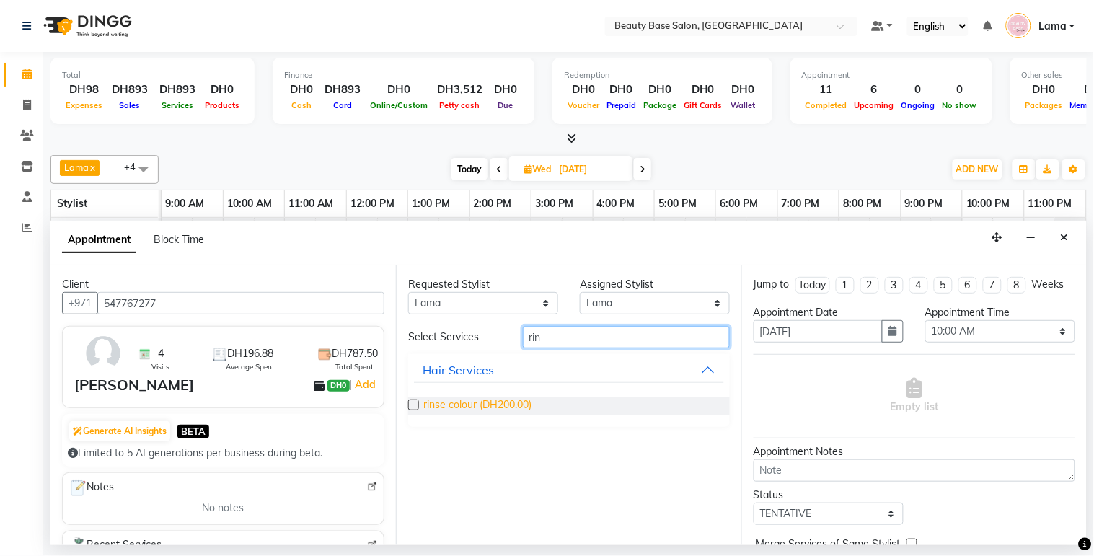
type input "rin"
click at [465, 408] on span "rinse colour (DH200.00)" at bounding box center [477, 407] width 108 height 18
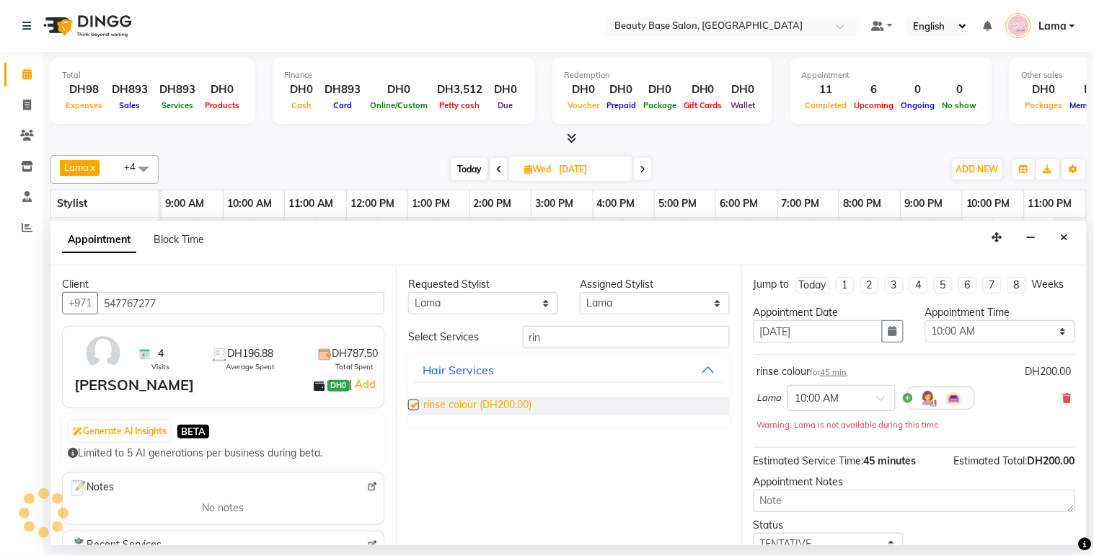
checkbox input "false"
click at [986, 343] on select "Select 10:00 AM 10:05 AM 10:10 AM 10:15 AM 10:20 AM 10:25 AM 10:30 AM 10:35 AM …" at bounding box center [1001, 331] width 150 height 22
select select "690"
click at [926, 333] on select "Select 10:00 AM 10:05 AM 10:10 AM 10:15 AM 10:20 AM 10:25 AM 10:30 AM 10:35 AM …" at bounding box center [1001, 331] width 150 height 22
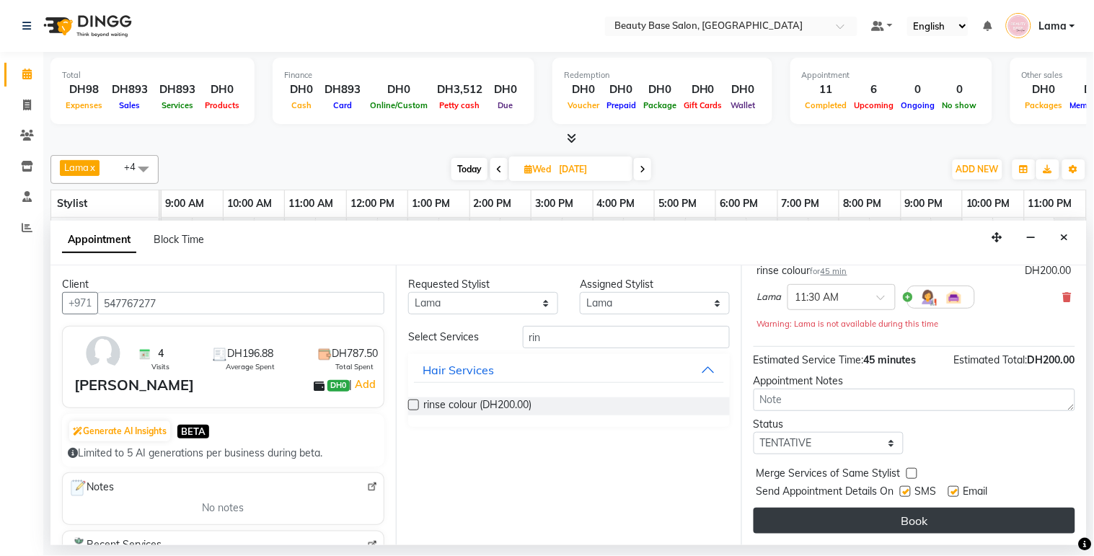
click at [946, 522] on button "Book" at bounding box center [915, 521] width 322 height 26
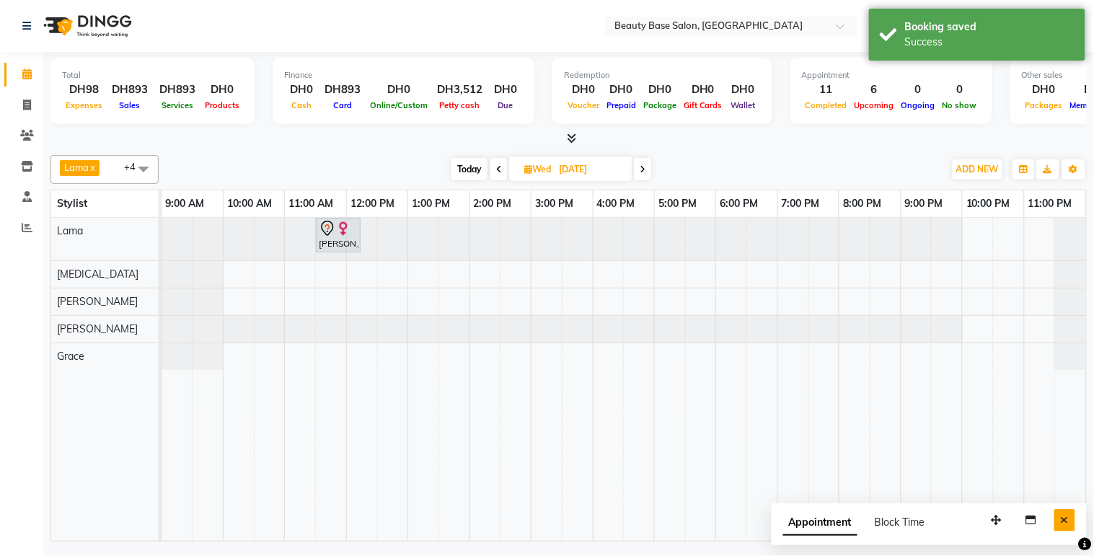
click at [1068, 529] on button "Close" at bounding box center [1065, 520] width 21 height 22
click at [480, 174] on span "Today" at bounding box center [470, 169] width 36 height 22
type input "02-09-2025"
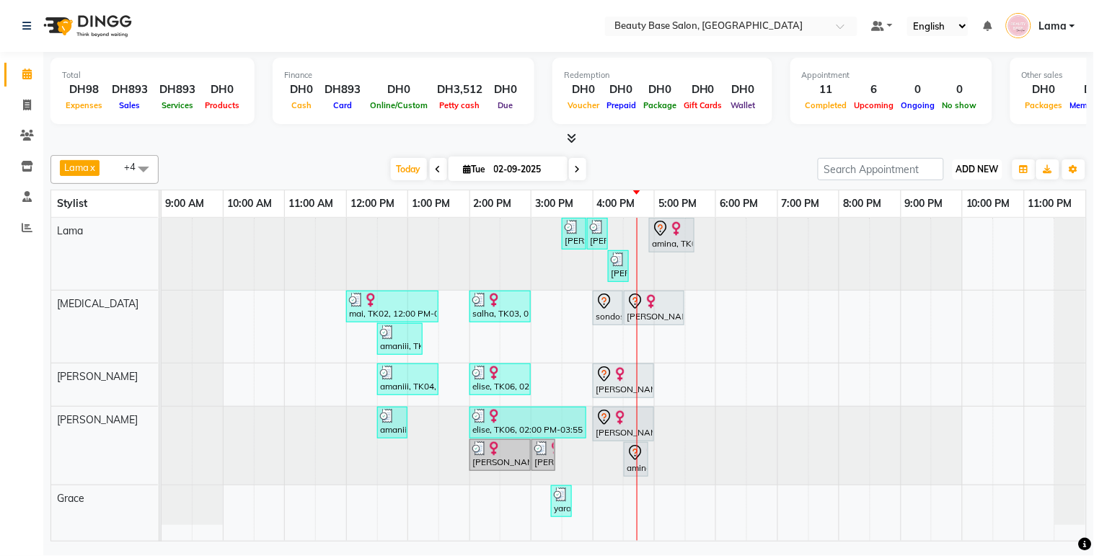
click at [989, 166] on span "ADD NEW" at bounding box center [978, 169] width 43 height 11
click at [945, 199] on button "Add Appointment" at bounding box center [946, 196] width 114 height 19
select select "tentative"
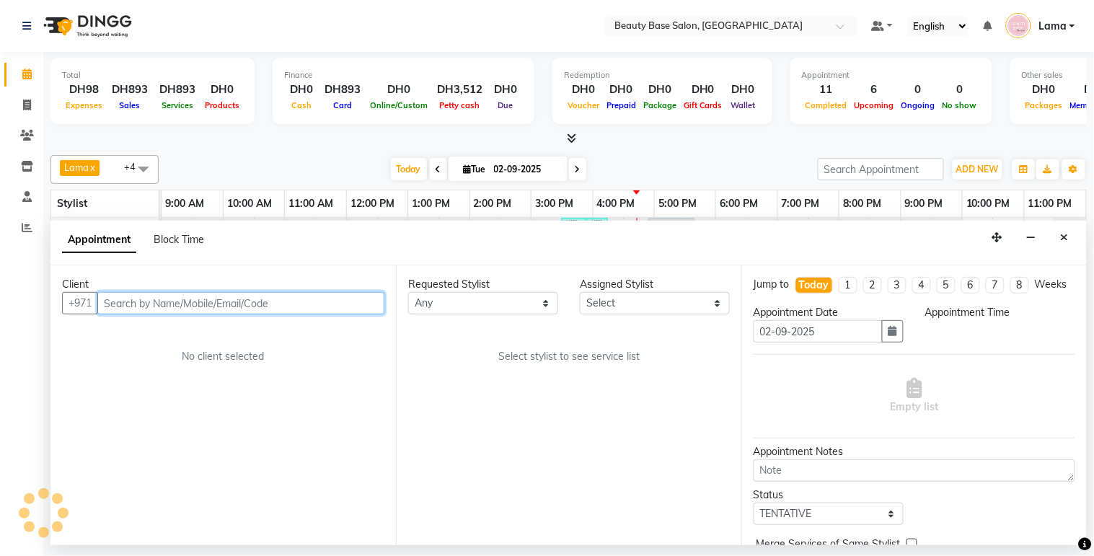
select select "600"
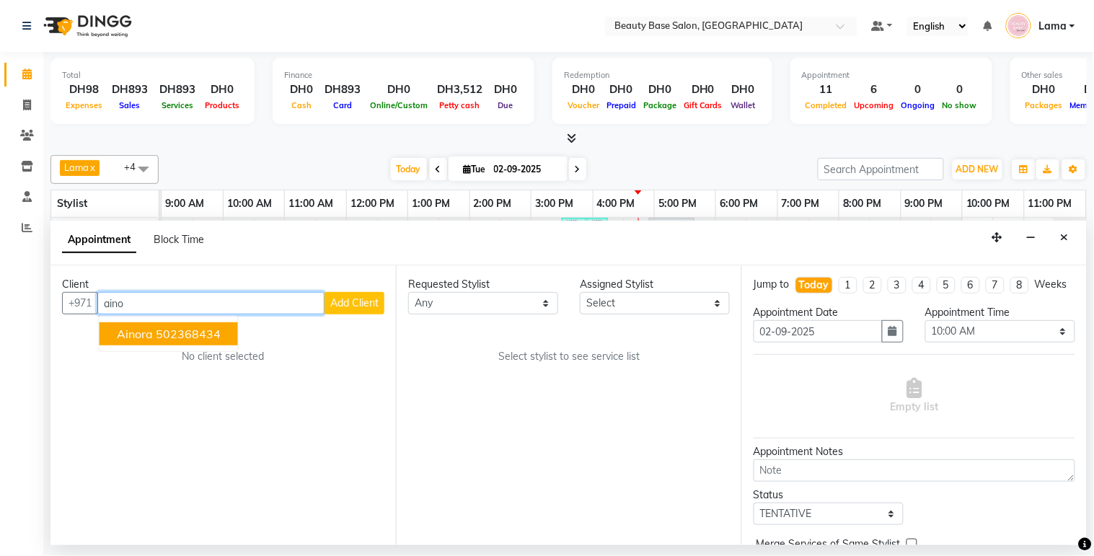
click at [206, 333] on ngb-highlight "502368434" at bounding box center [188, 334] width 65 height 14
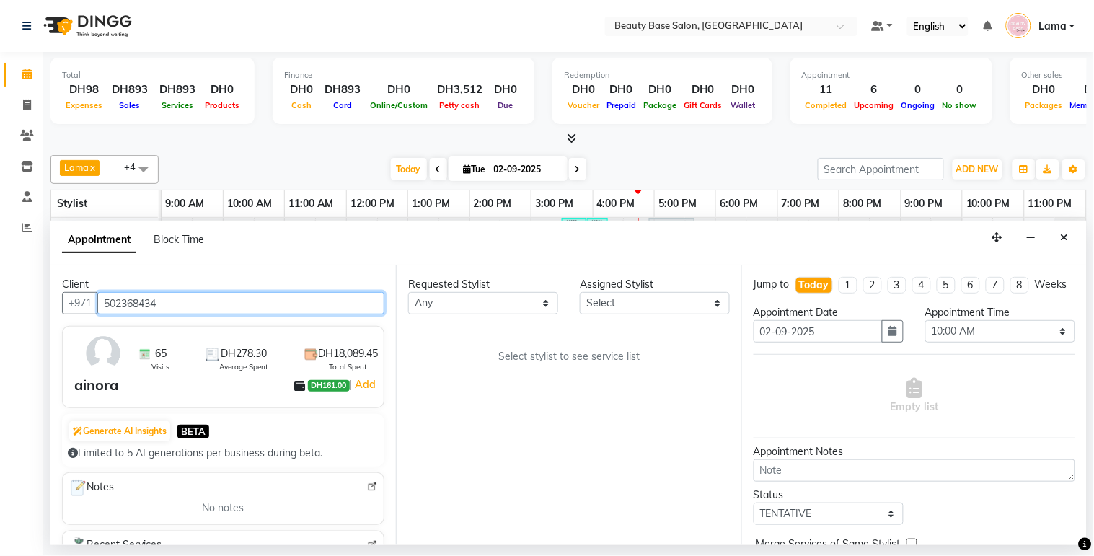
type input "502368434"
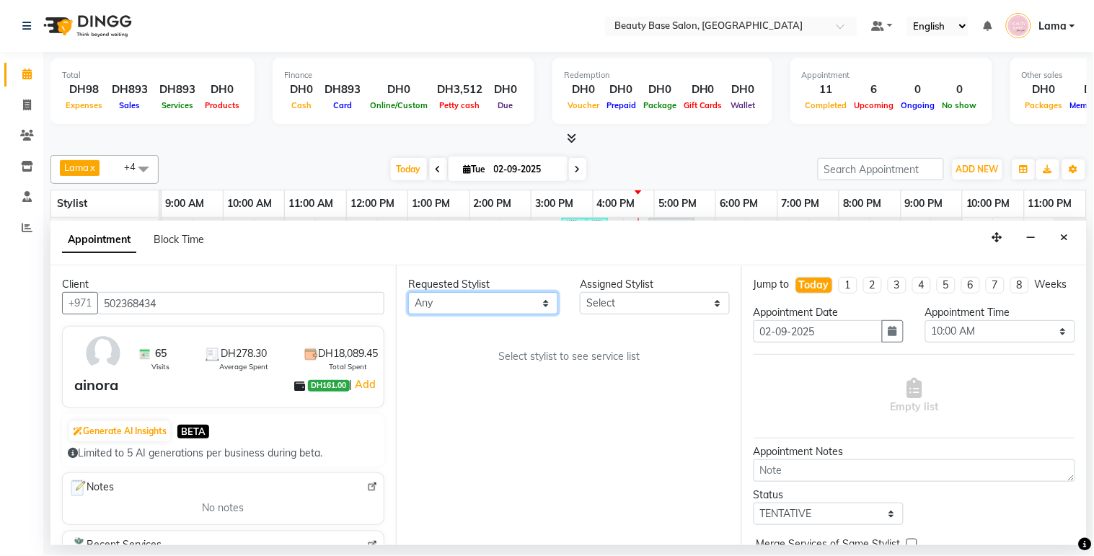
click at [530, 306] on select "Any [PERSON_NAME] [PERSON_NAME] [PERSON_NAME] [PERSON_NAME] [PERSON_NAME] [MEDI…" at bounding box center [483, 303] width 150 height 22
select select "13437"
click at [408, 292] on select "Any [PERSON_NAME] [PERSON_NAME] [PERSON_NAME] [PERSON_NAME] [PERSON_NAME] [MEDI…" at bounding box center [483, 303] width 150 height 22
select select "13437"
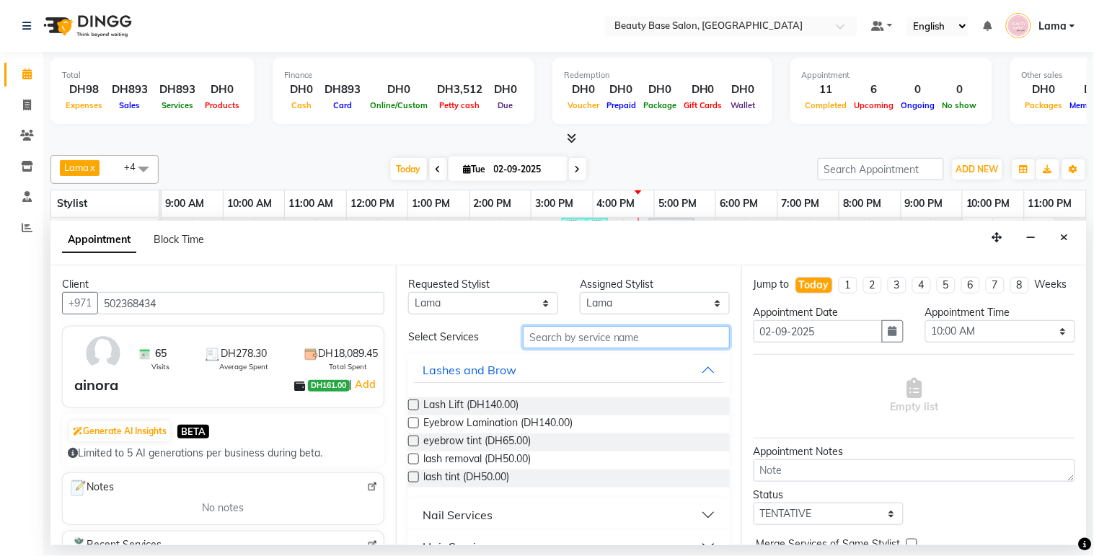
click at [568, 341] on input "text" at bounding box center [626, 337] width 207 height 22
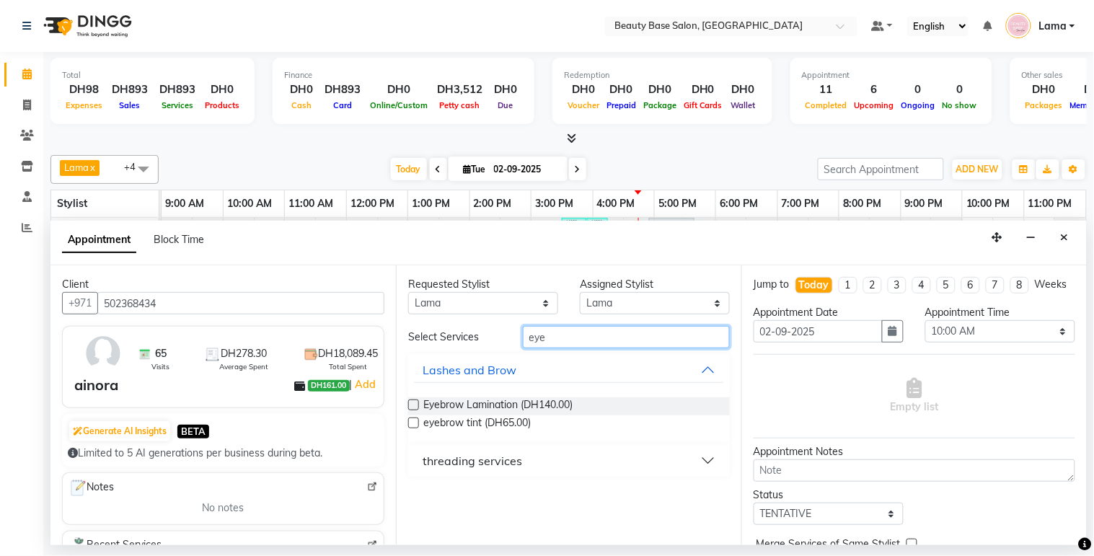
type input "eye"
click at [452, 459] on div "threading services" at bounding box center [473, 460] width 100 height 17
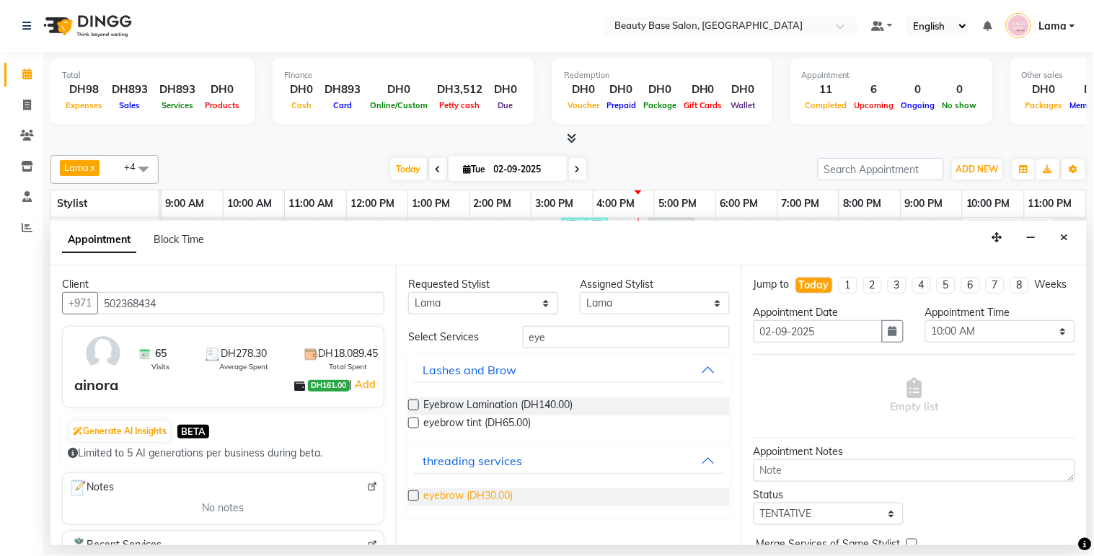
click at [434, 499] on span "eyebrow (DH30.00)" at bounding box center [467, 497] width 89 height 18
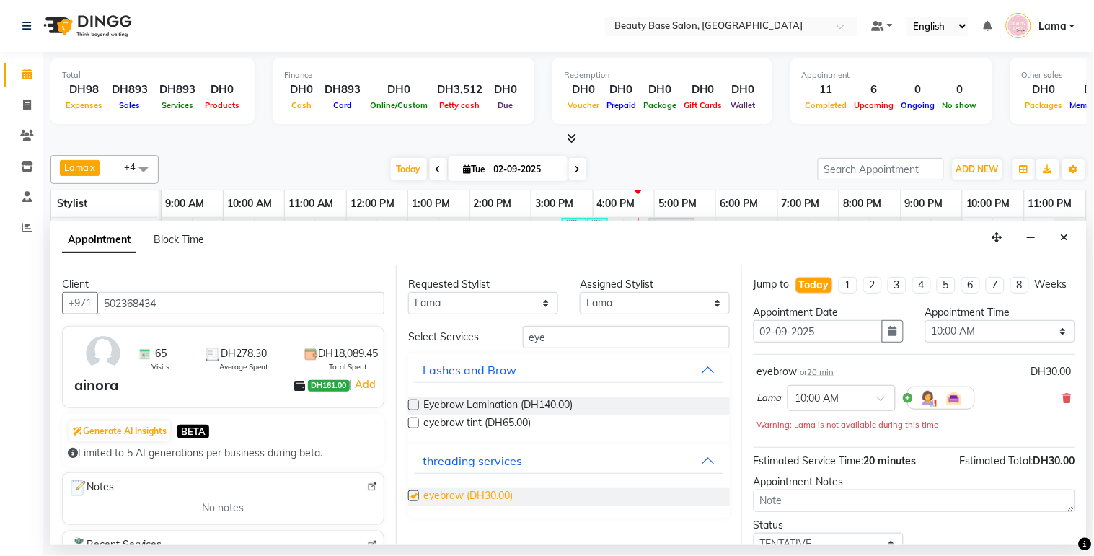
checkbox input "false"
click at [506, 307] on select "Any [PERSON_NAME] [PERSON_NAME] [PERSON_NAME] [PERSON_NAME] [PERSON_NAME] [MEDI…" at bounding box center [483, 303] width 150 height 22
select select "54542"
click at [408, 292] on select "Any [PERSON_NAME] [PERSON_NAME] [PERSON_NAME] [PERSON_NAME] [PERSON_NAME] [MEDI…" at bounding box center [483, 303] width 150 height 22
select select "54542"
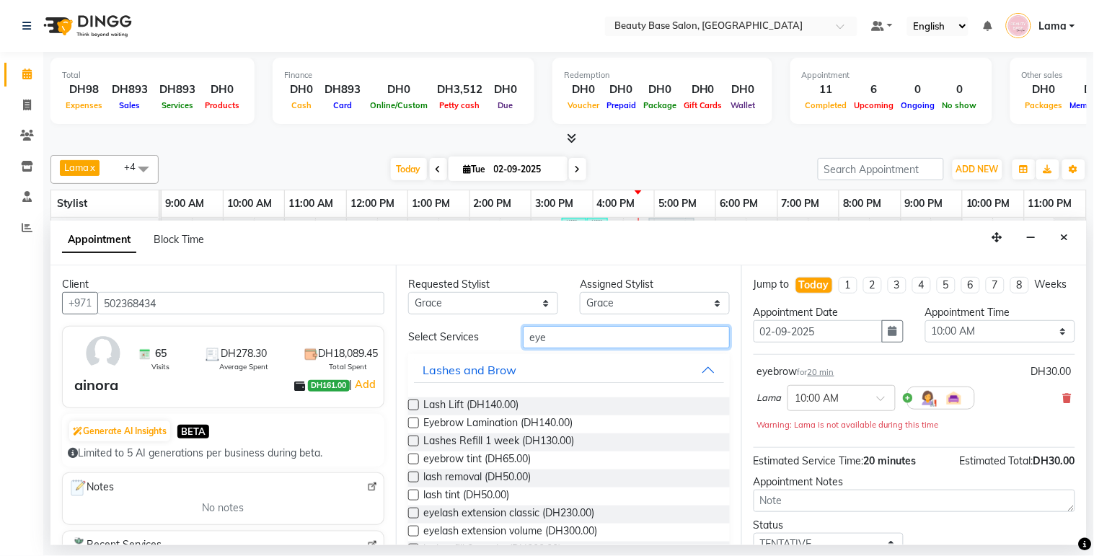
click at [581, 340] on input "eye" at bounding box center [626, 337] width 207 height 22
type input "e"
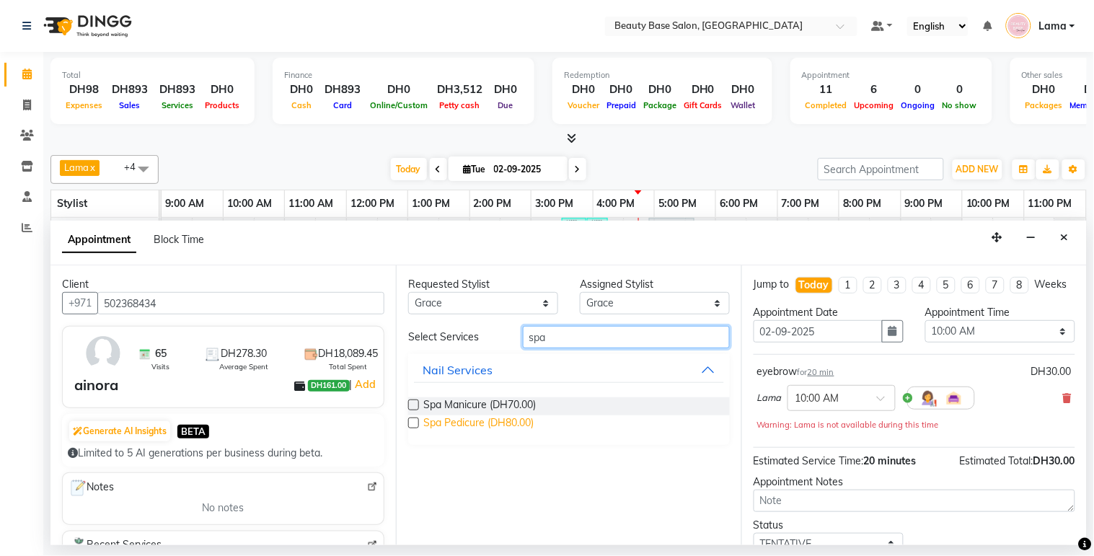
type input "spa"
click at [488, 431] on span "Spa Pedicure (DH80.00)" at bounding box center [478, 425] width 110 height 18
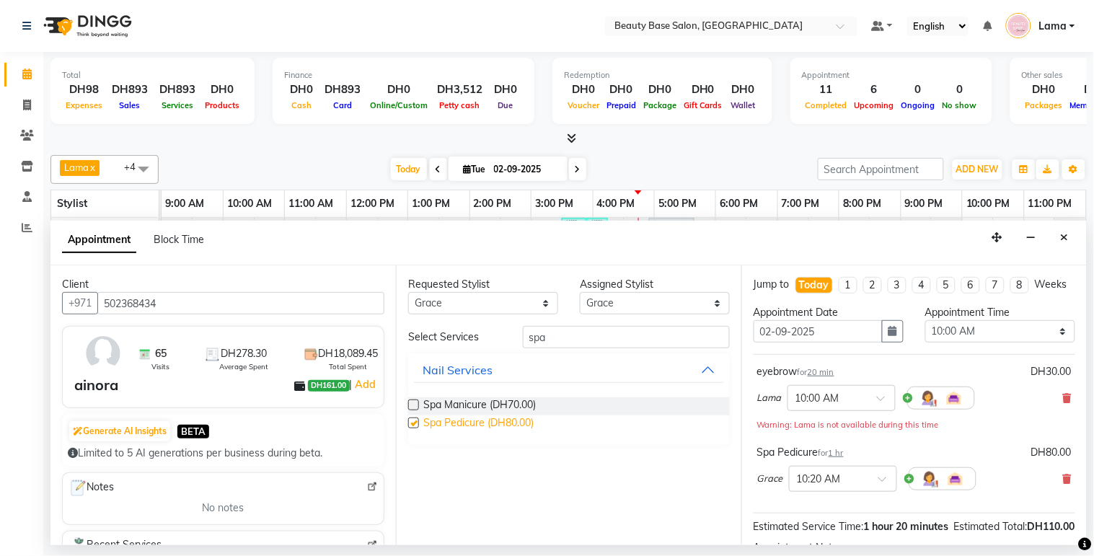
checkbox input "false"
click at [573, 340] on input "spa" at bounding box center [626, 337] width 207 height 22
type input "s"
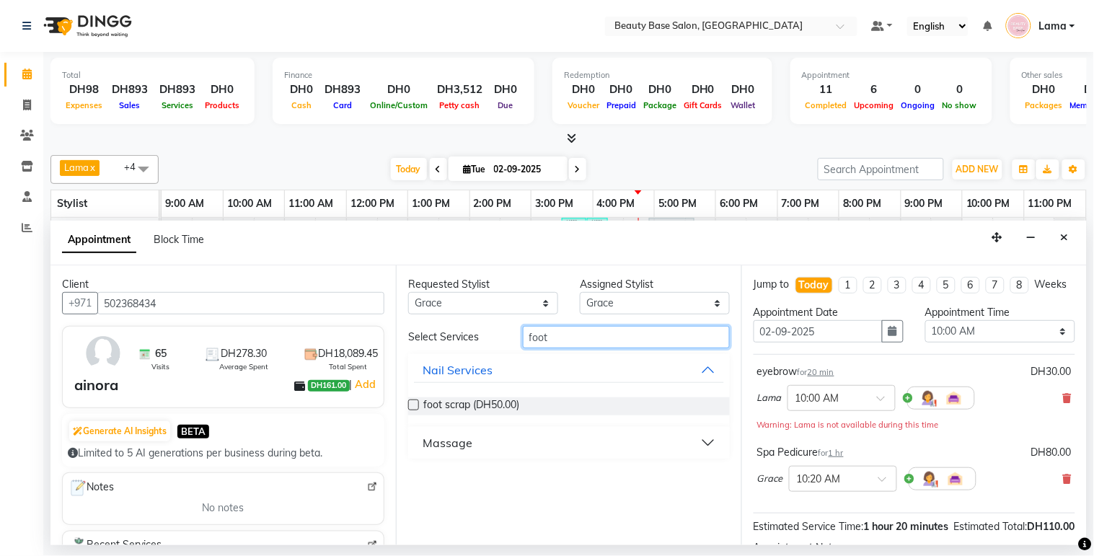
type input "foot"
click at [527, 446] on button "Massage" at bounding box center [569, 443] width 310 height 26
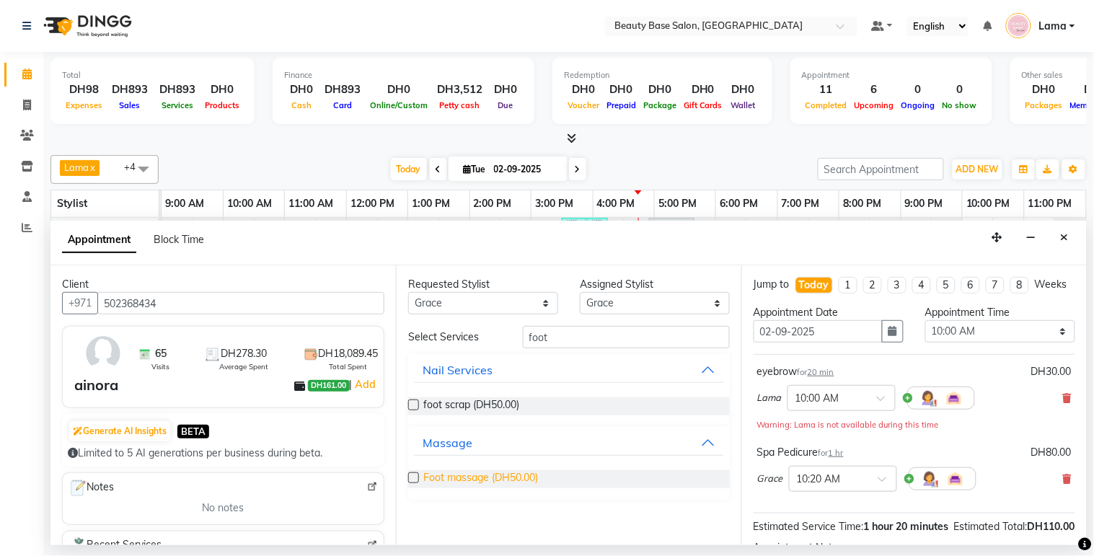
click at [493, 482] on span "Foot massage (DH50.00)" at bounding box center [480, 479] width 115 height 18
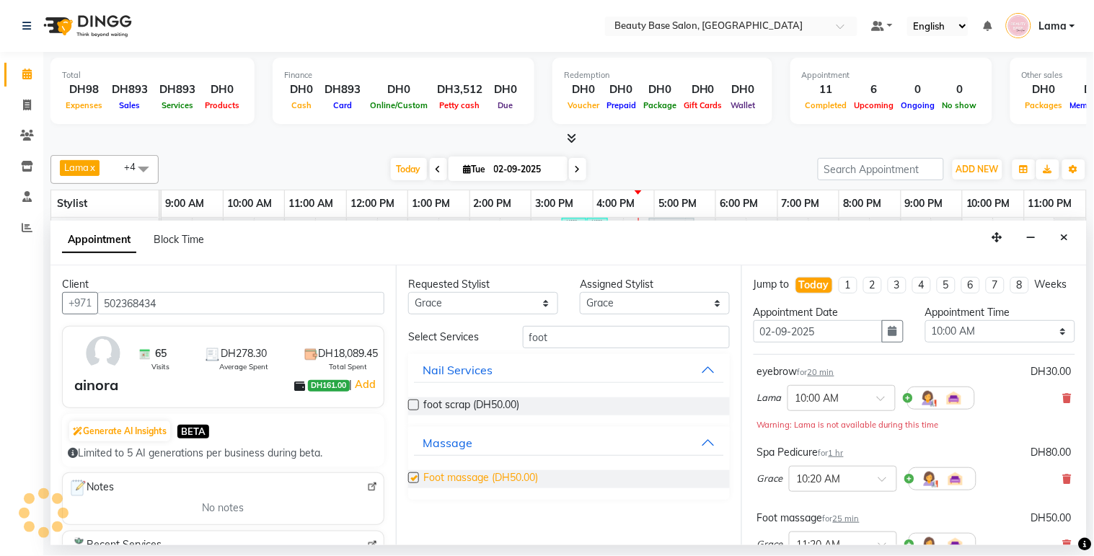
checkbox input "false"
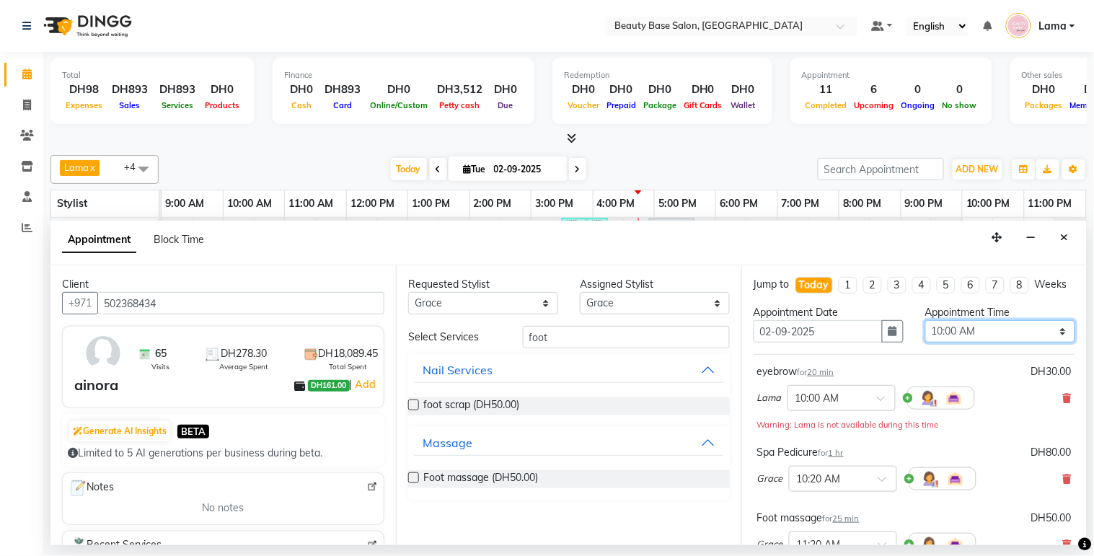
click at [985, 343] on select "Select 10:00 AM 10:05 AM 10:10 AM 10:15 AM 10:20 AM 10:25 AM 10:30 AM 10:35 AM …" at bounding box center [1001, 331] width 150 height 22
select select "960"
click at [926, 333] on select "Select 10:00 AM 10:05 AM 10:10 AM 10:15 AM 10:20 AM 10:25 AM 10:30 AM 10:35 AM …" at bounding box center [1001, 331] width 150 height 22
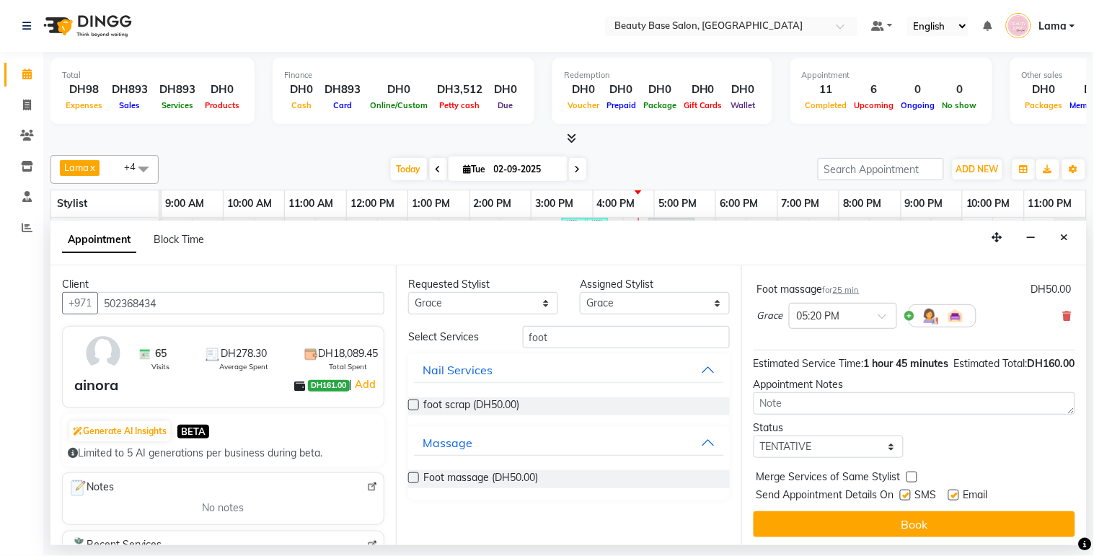
scroll to position [261, 0]
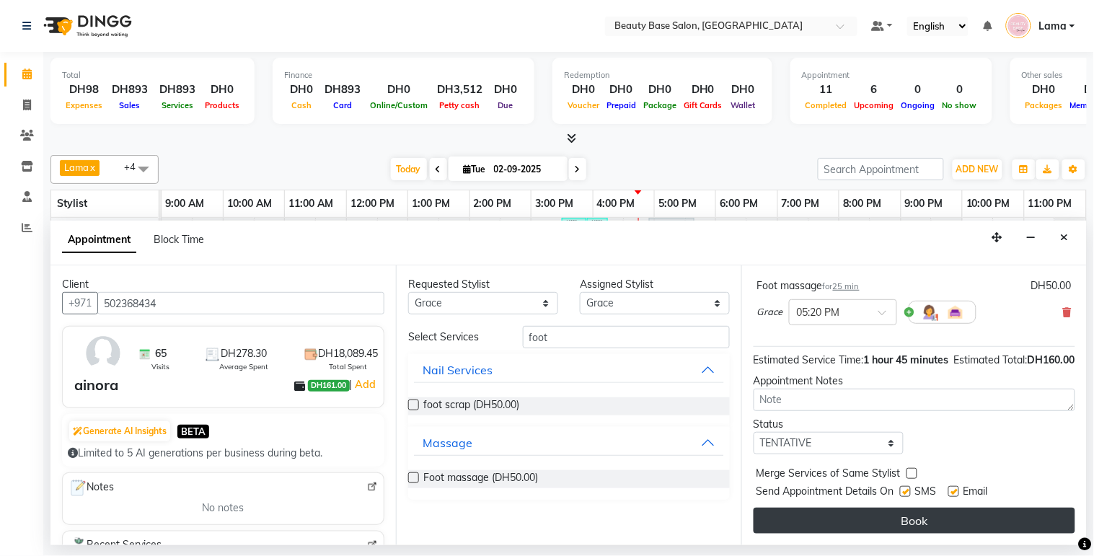
click at [953, 527] on button "Book" at bounding box center [915, 521] width 322 height 26
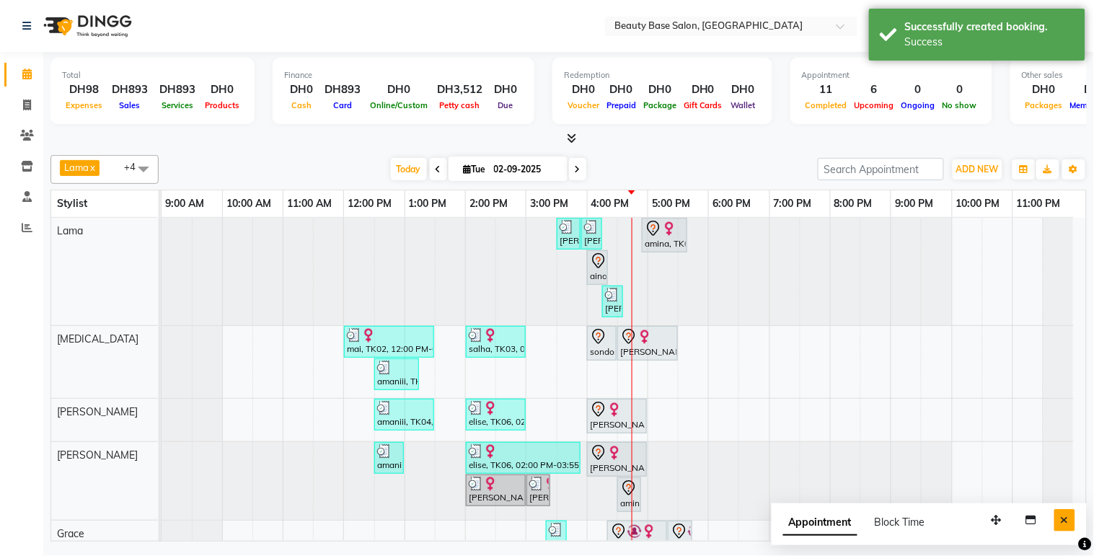
click at [1068, 521] on icon "Close" at bounding box center [1065, 520] width 8 height 10
